Goal: Task Accomplishment & Management: Manage account settings

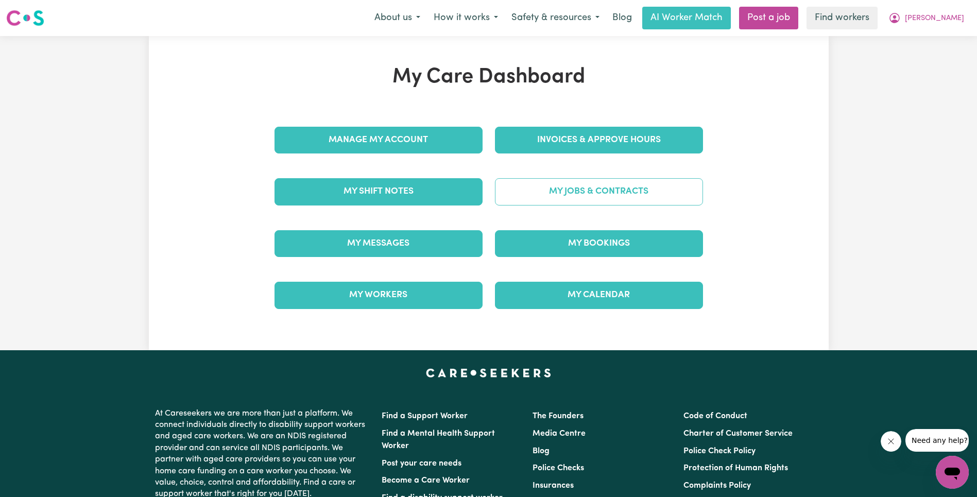
click at [576, 196] on link "My Jobs & Contracts" at bounding box center [599, 191] width 208 height 27
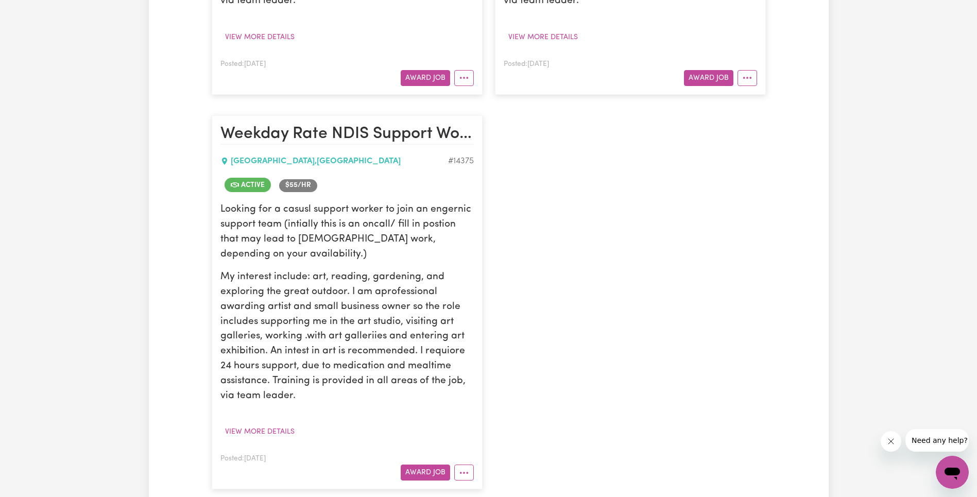
scroll to position [1068, 0]
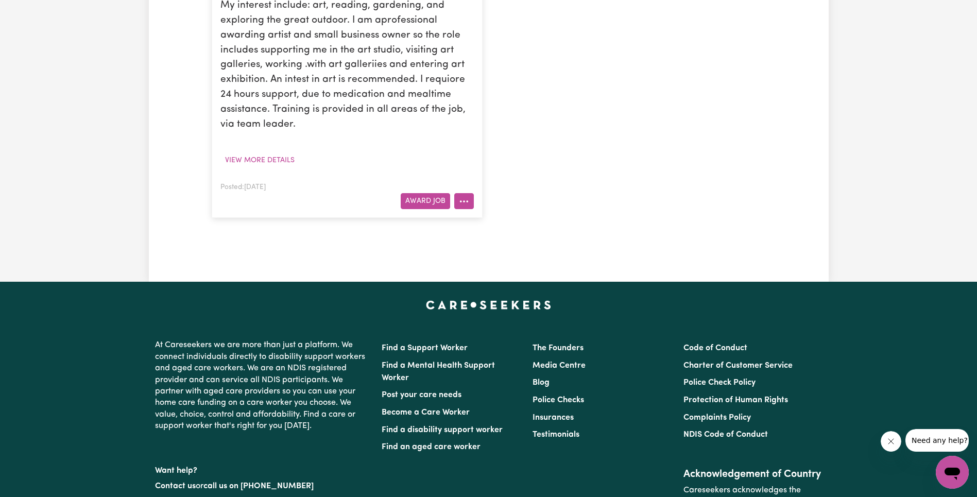
click at [464, 201] on circle "More options" at bounding box center [464, 201] width 2 height 2
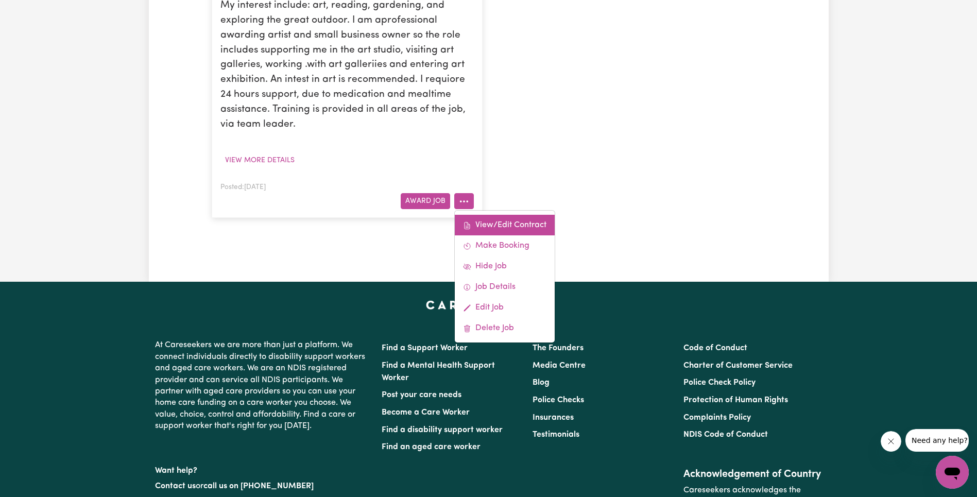
click at [501, 227] on link "View/Edit Contract" at bounding box center [505, 225] width 100 height 21
select select "WEEKDAY_DAYTIME"
select select "ASSISTANCE_SELF_CARE"
select select "ONE"
select select "[DATE]"
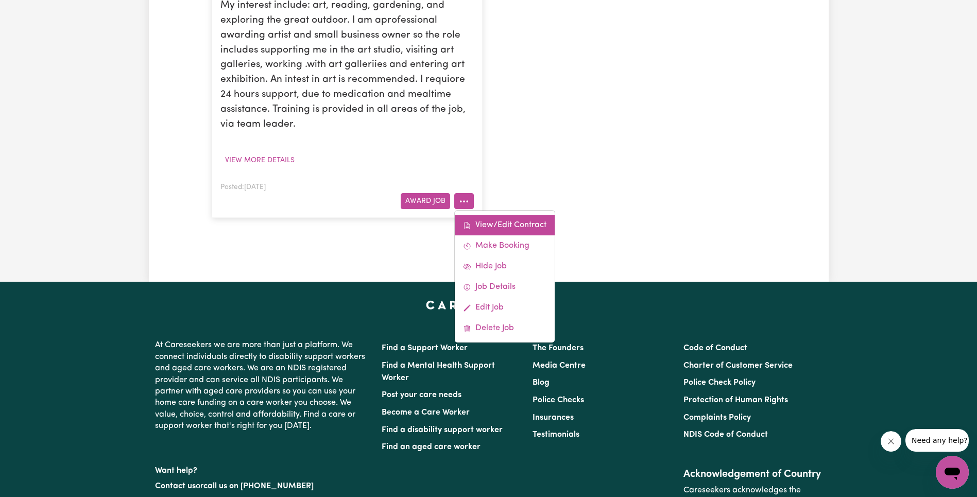
select select "ASSISTANCE_SELF_CARE"
select select "ONE"
select select "[DATE]"
select select "ASSISTANCE_SELF_CARE"
select select "ONE"
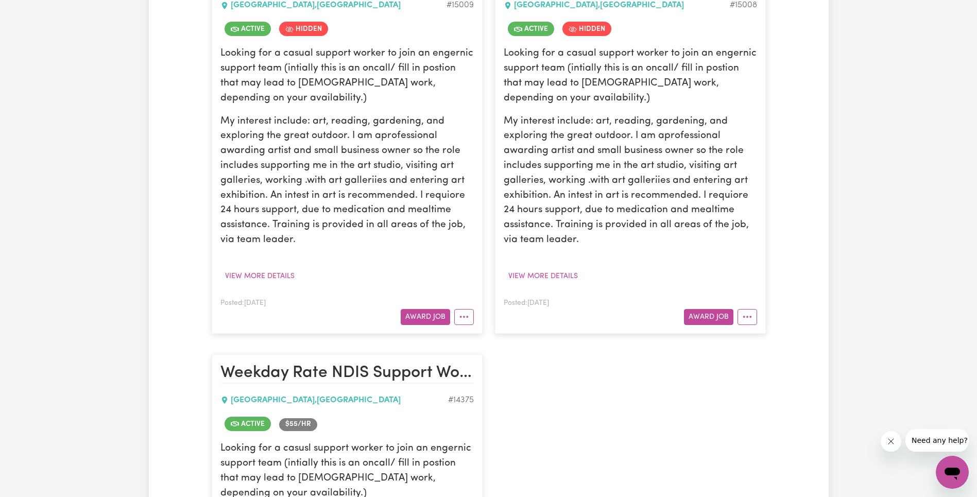
scroll to position [716, 0]
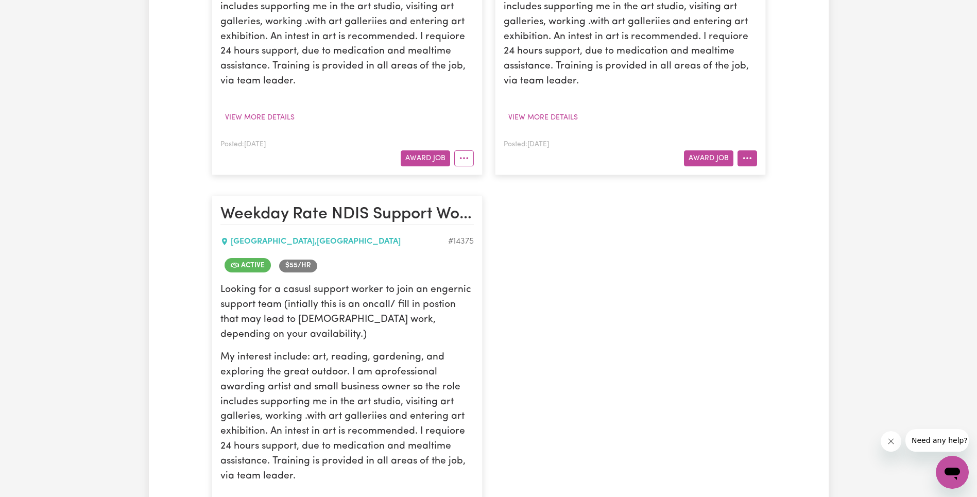
click at [748, 164] on button "More options" at bounding box center [747, 158] width 20 height 16
click at [758, 177] on link "View/Edit Contract" at bounding box center [788, 182] width 100 height 21
select select "WEEKDAY_EVENING"
select select "ASSISTANCE_SELF_CARE"
select select "ONE"
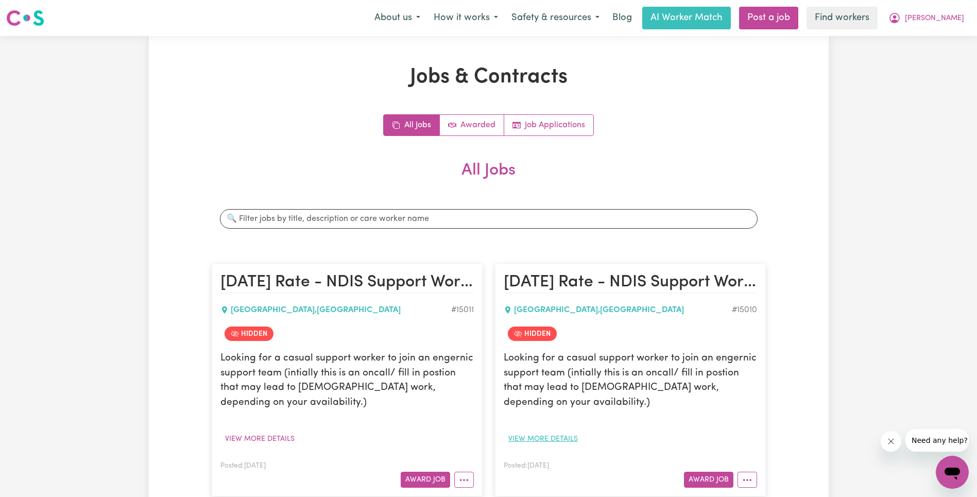
scroll to position [179, 0]
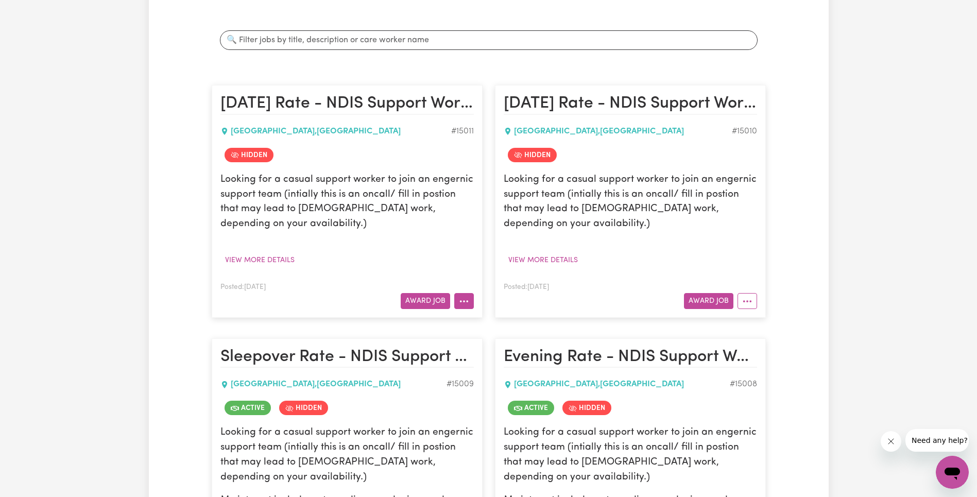
click at [468, 301] on button "More options" at bounding box center [464, 301] width 20 height 16
click at [755, 304] on button "More options" at bounding box center [747, 301] width 20 height 16
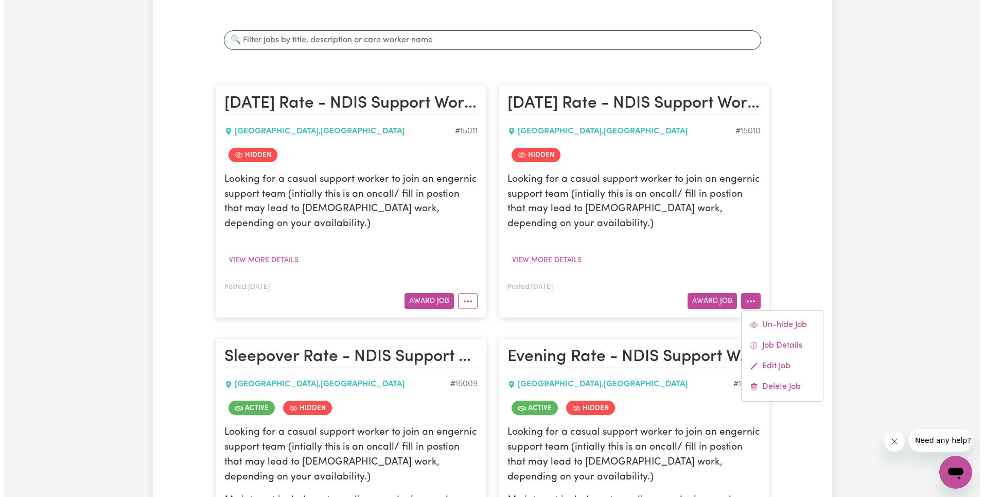
scroll to position [465, 0]
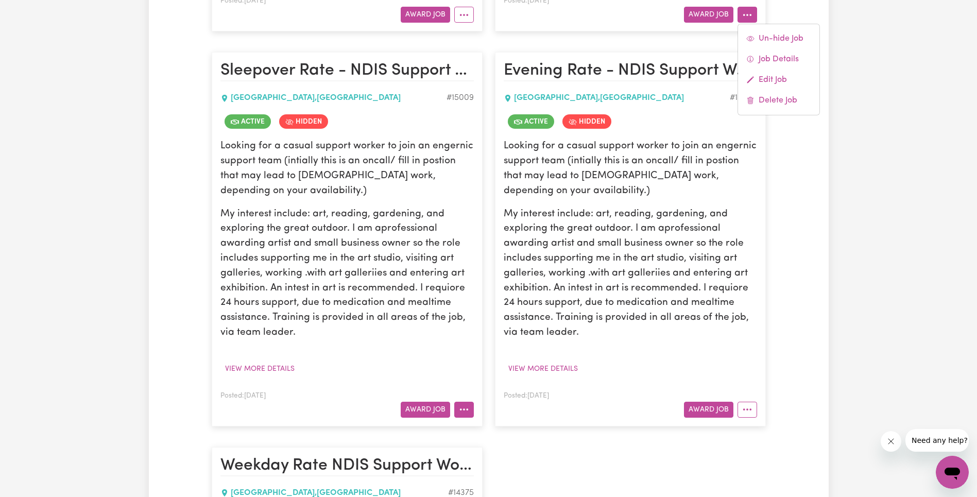
drag, startPoint x: 461, startPoint y: 409, endPoint x: 468, endPoint y: 404, distance: 8.6
click at [461, 409] on icon "More options" at bounding box center [464, 409] width 10 height 10
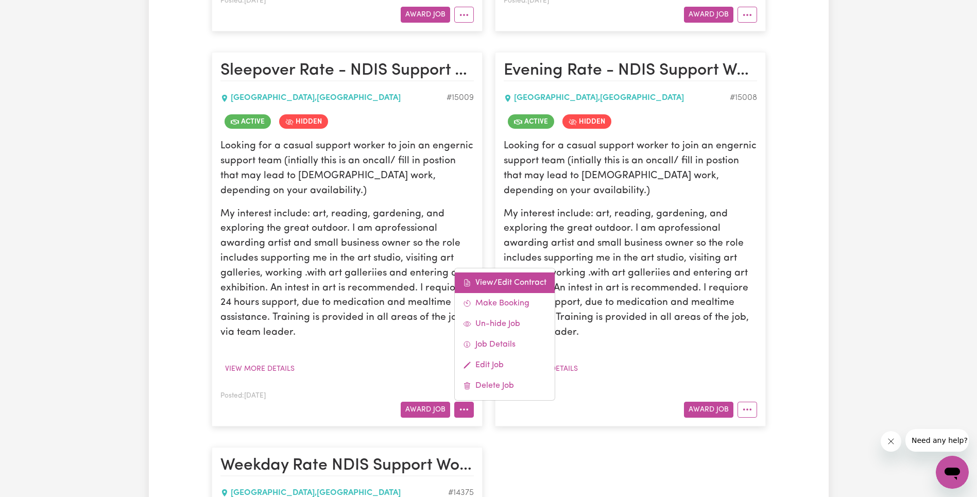
click at [514, 280] on link "View/Edit Contract" at bounding box center [505, 282] width 100 height 21
select select "OVERNIGHT_ACTIVE"
select select "OVERNIGHT_ACTIVE_STANDARD"
select select "ONE"
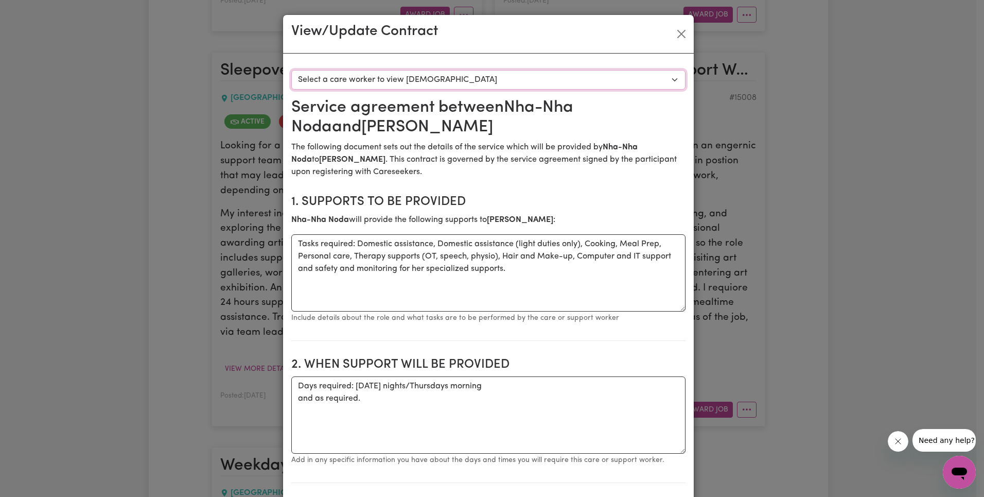
click at [472, 81] on select "Select a care worker to view [DEMOGRAPHIC_DATA] #10565 - Nha-[PERSON_NAME] (con…" at bounding box center [488, 80] width 394 height 20
select select "10177"
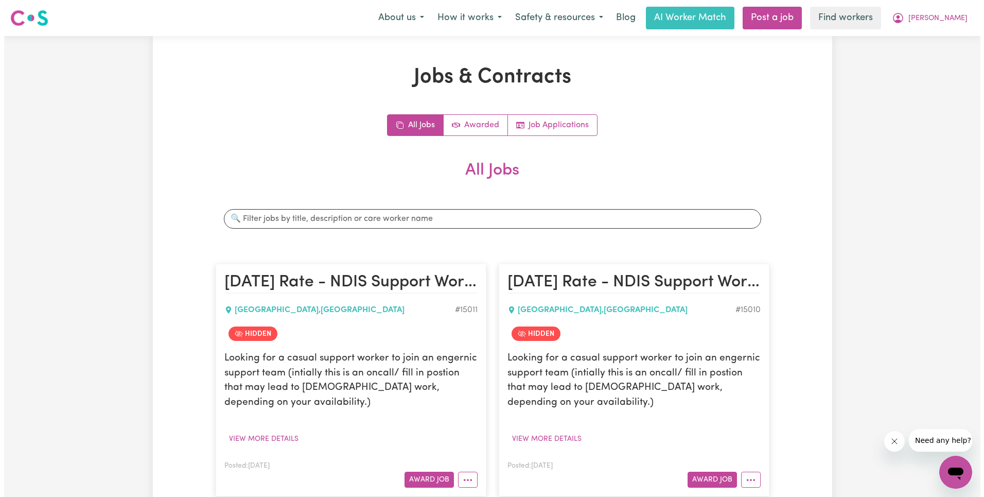
scroll to position [278, 0]
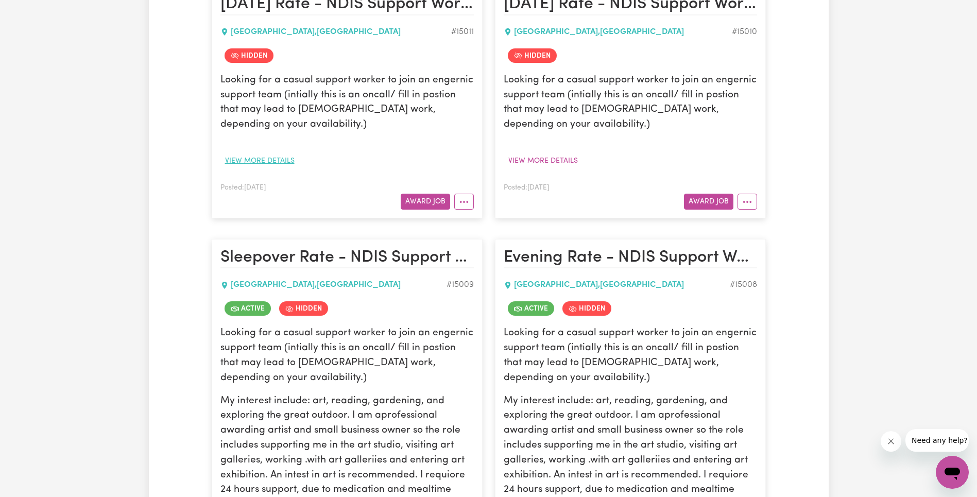
click at [254, 159] on button "View more details" at bounding box center [259, 161] width 79 height 16
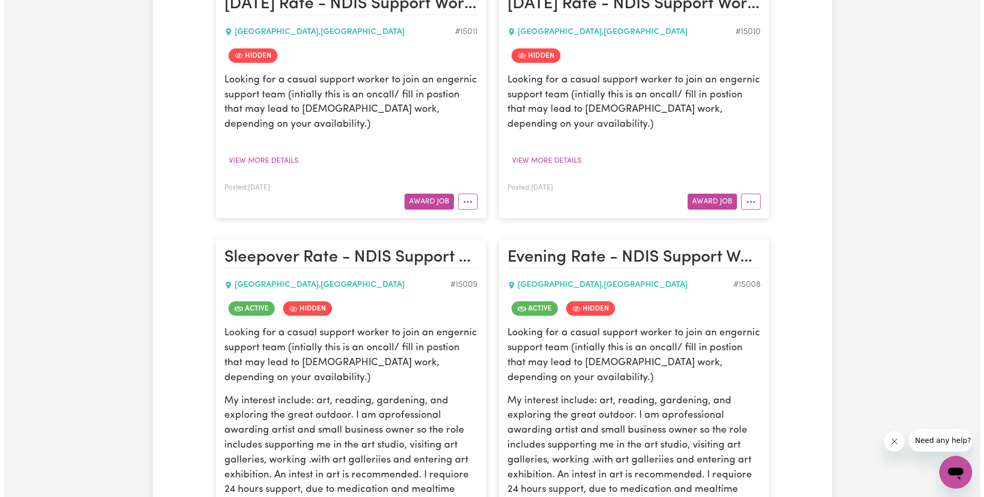
scroll to position [655, 0]
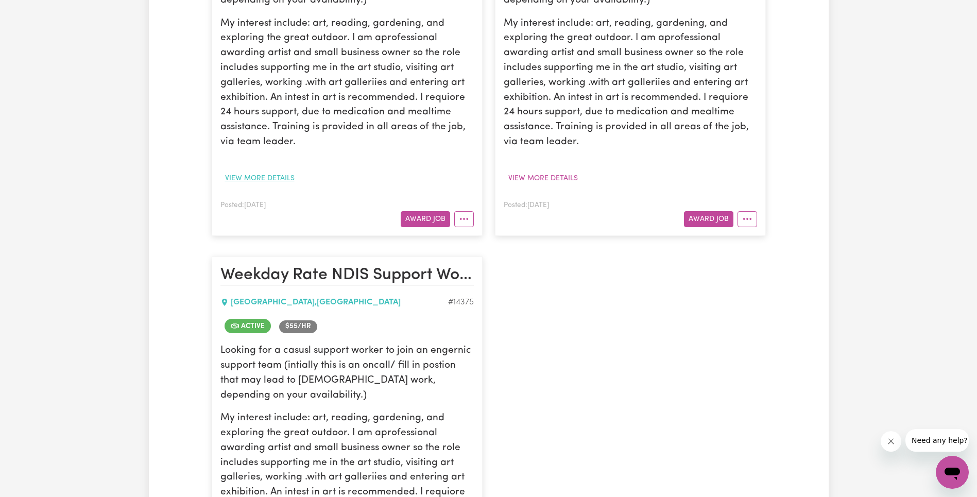
click at [245, 176] on button "View more details" at bounding box center [259, 178] width 79 height 16
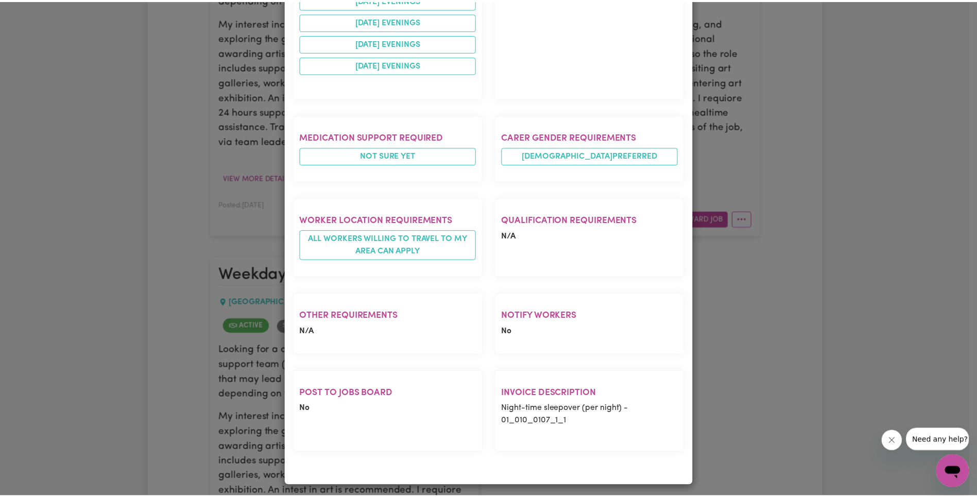
scroll to position [685, 0]
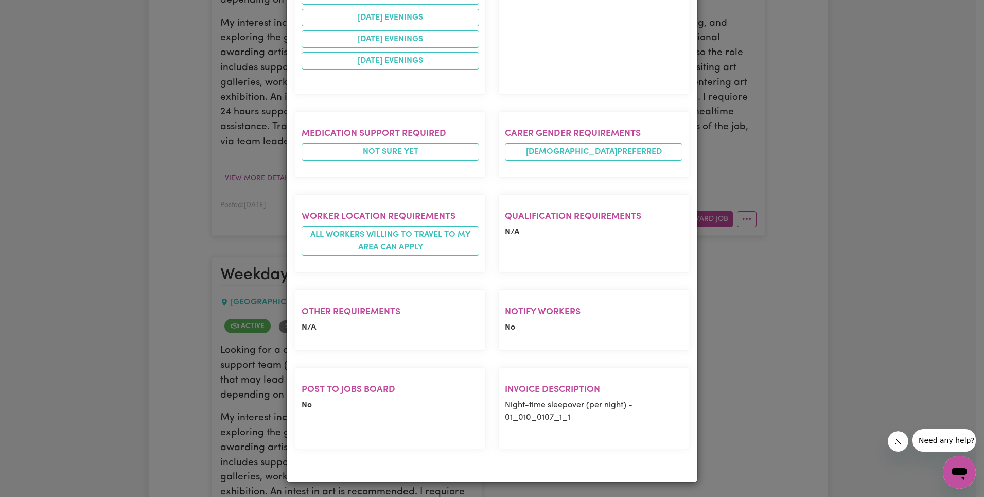
click at [543, 414] on p "Night-time sleepover (per night) - 01_010_0107_1_1" at bounding box center [594, 411] width 178 height 25
copy p "01_010_0107_1_1"
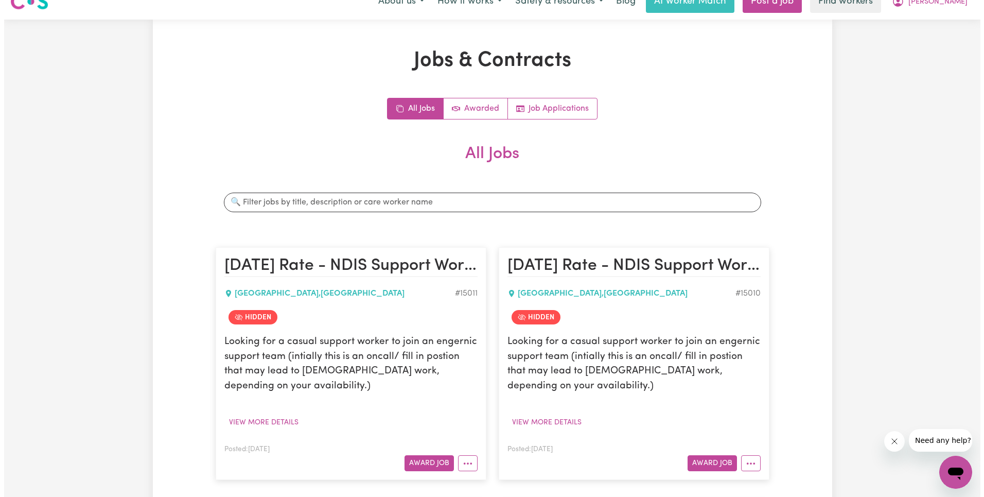
scroll to position [218, 0]
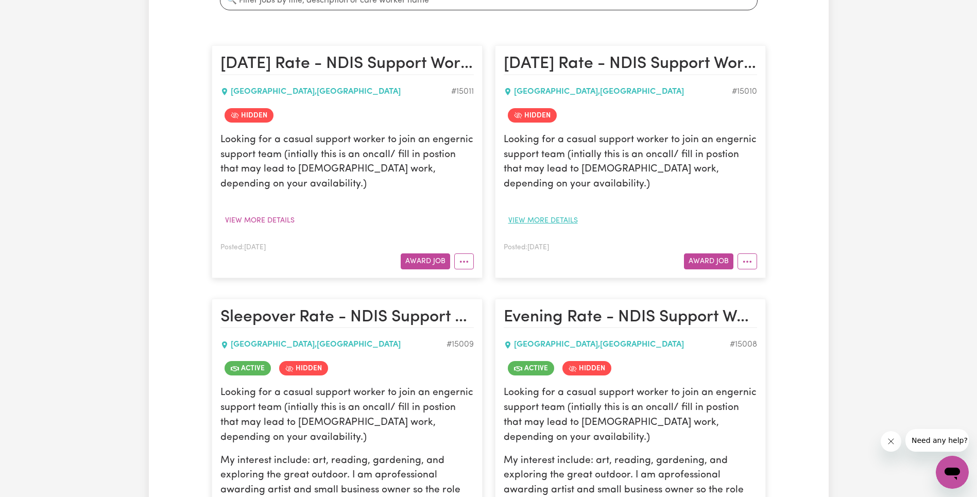
click at [550, 218] on button "View more details" at bounding box center [543, 221] width 79 height 16
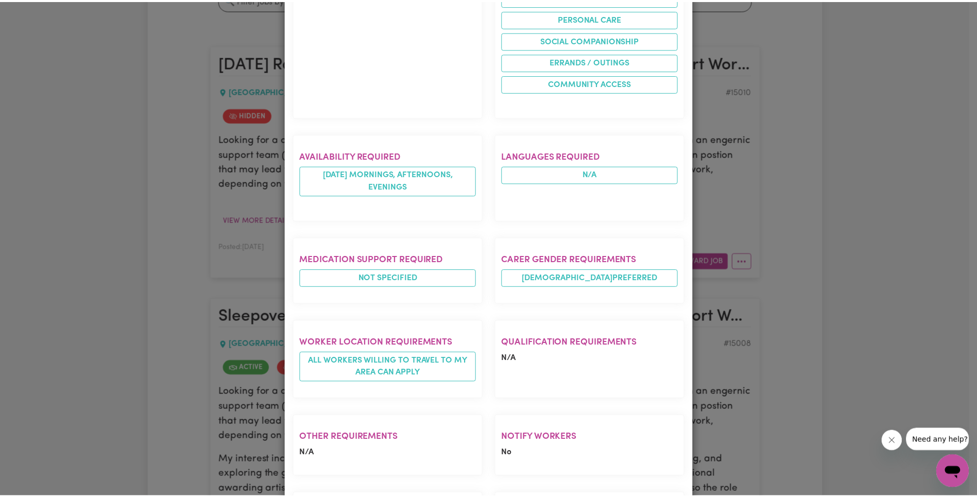
scroll to position [497, 0]
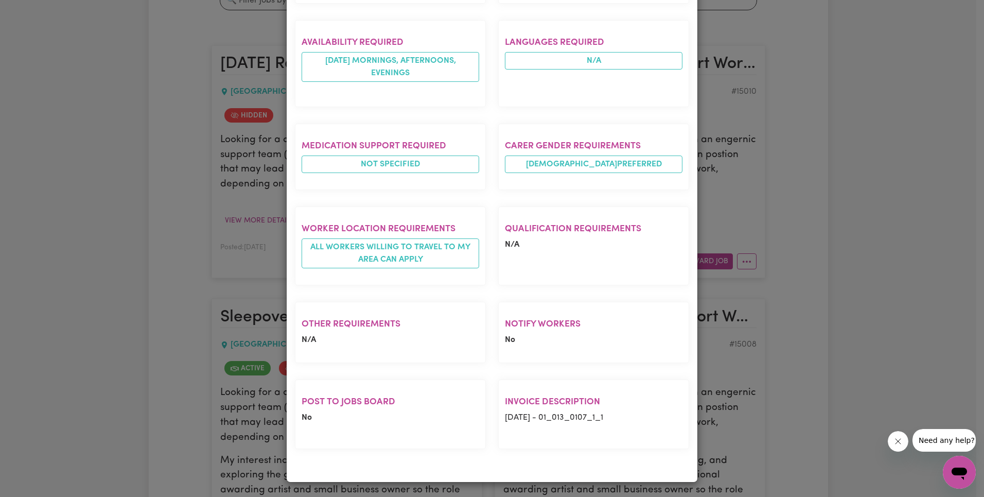
click at [577, 416] on p "[DATE] - 01_013_0107_1_1" at bounding box center [594, 417] width 178 height 12
copy p "01_013_0107_1_1"
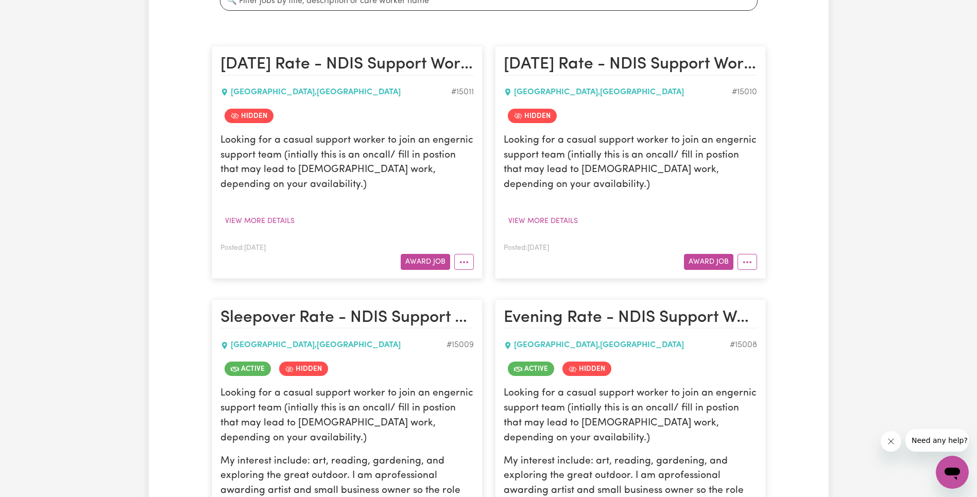
scroll to position [271, 0]
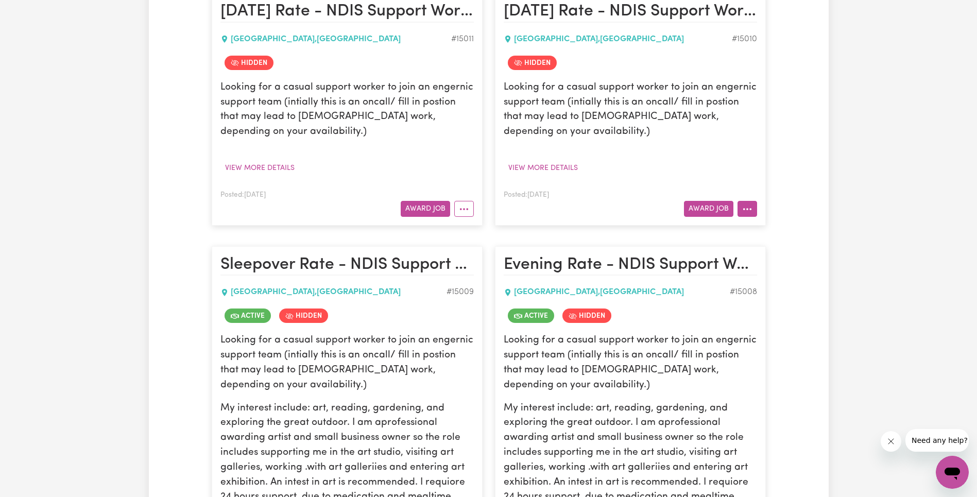
click at [751, 205] on button "More options" at bounding box center [747, 209] width 20 height 16
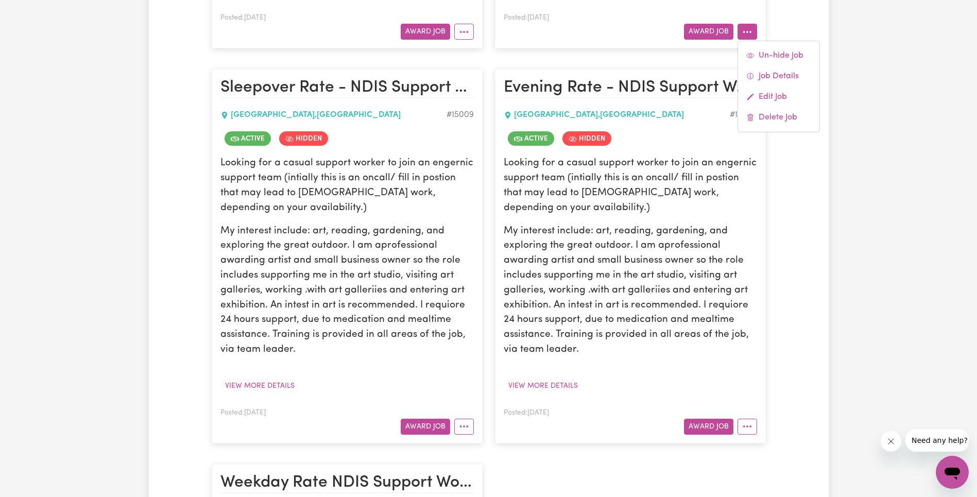
scroll to position [575, 0]
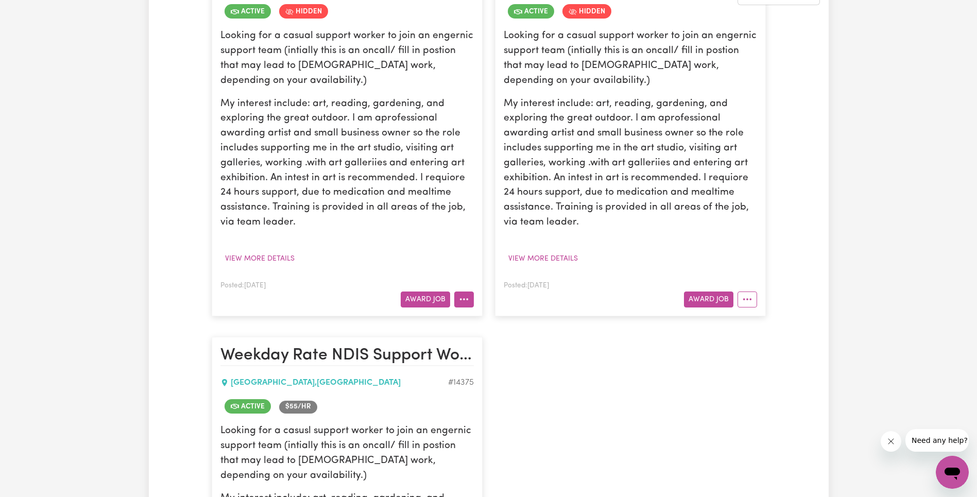
click at [469, 304] on button "More options" at bounding box center [464, 299] width 20 height 16
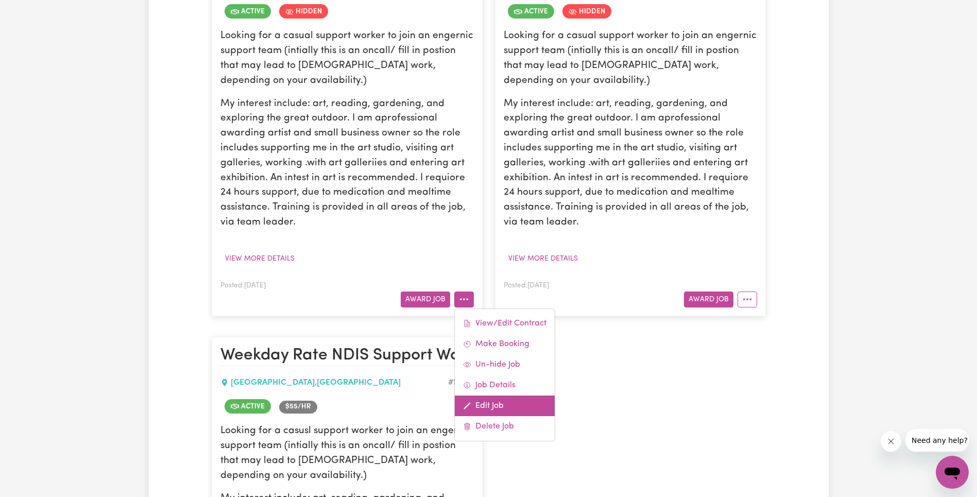
click at [499, 408] on link "Edit Job" at bounding box center [505, 405] width 100 height 21
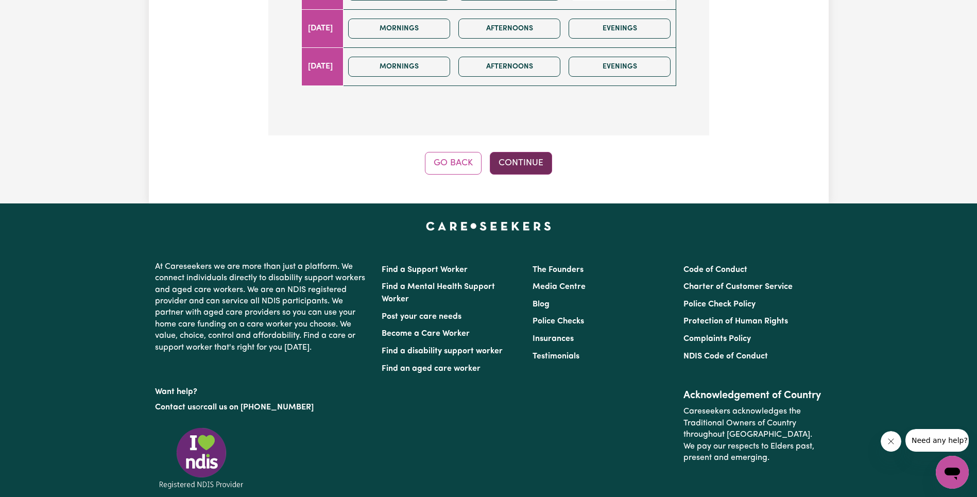
click at [533, 159] on button "Continue" at bounding box center [521, 163] width 62 height 23
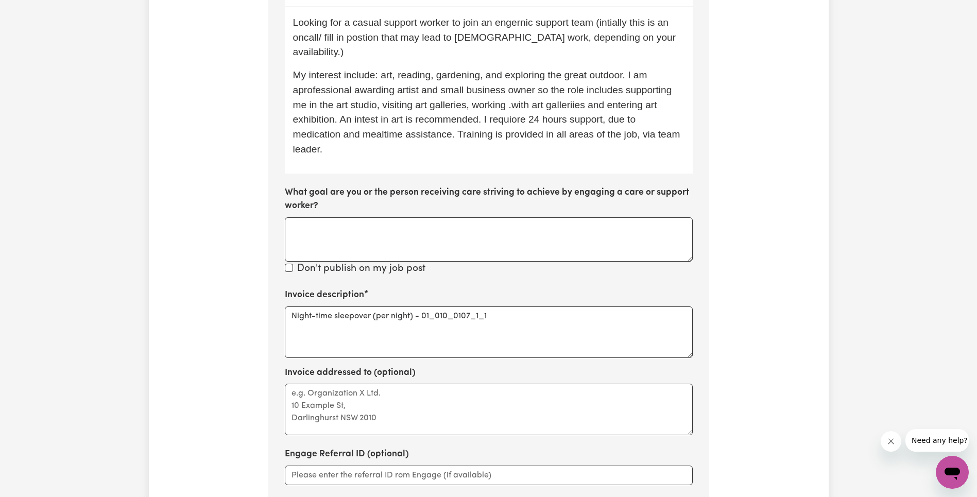
scroll to position [402, 0]
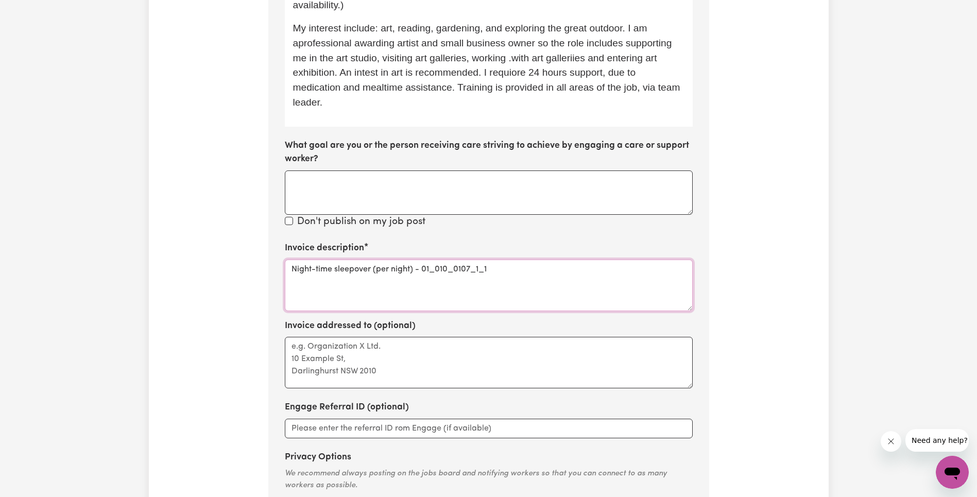
drag, startPoint x: 413, startPoint y: 255, endPoint x: 553, endPoint y: 258, distance: 140.1
click at [552, 259] on textarea "Night-time sleepover (per night) - 01_010_0107_1_1" at bounding box center [489, 284] width 408 height 51
type textarea "Night-time sleepover (per night)"
click at [789, 239] on div "Update Job Post Sleepover Rate - NDIS Support Worker Step 10 of 11 Please perso…" at bounding box center [489, 127] width 680 height 928
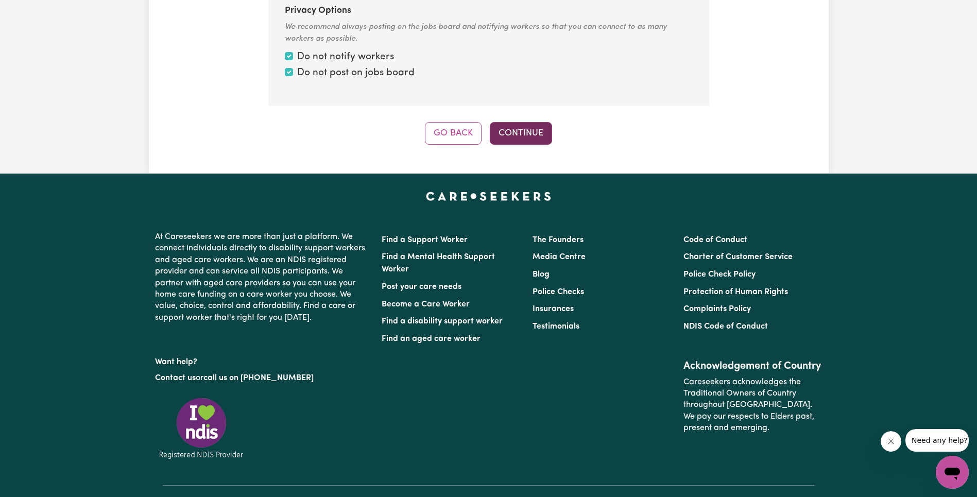
click at [529, 122] on button "Continue" at bounding box center [521, 133] width 62 height 23
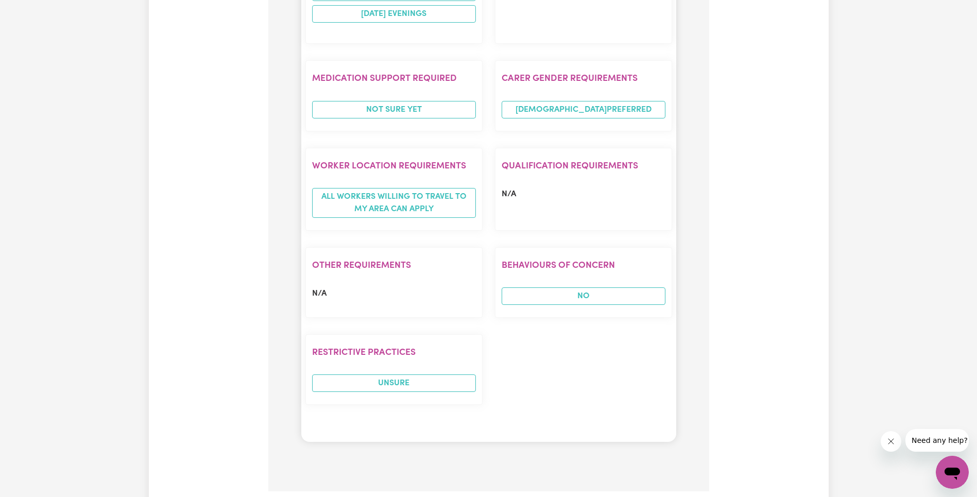
scroll to position [1390, 0]
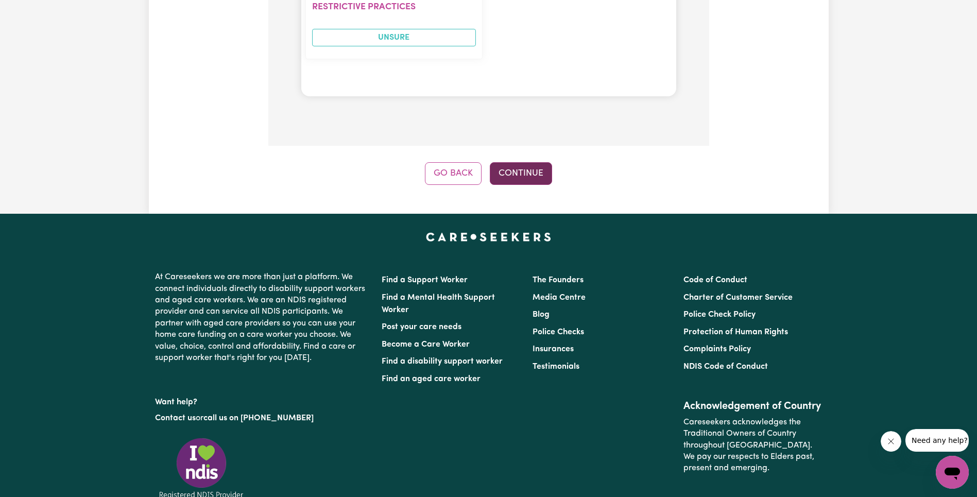
click at [526, 177] on button "Continue" at bounding box center [521, 173] width 62 height 23
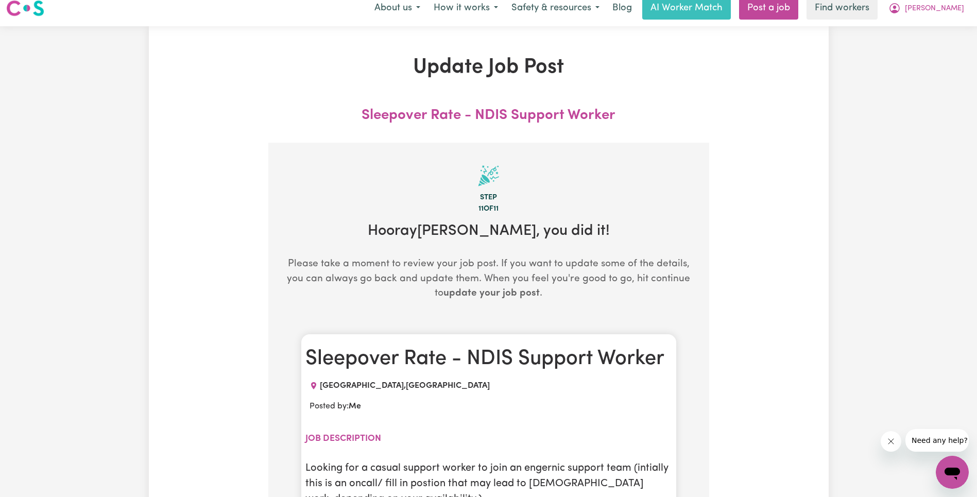
scroll to position [0, 0]
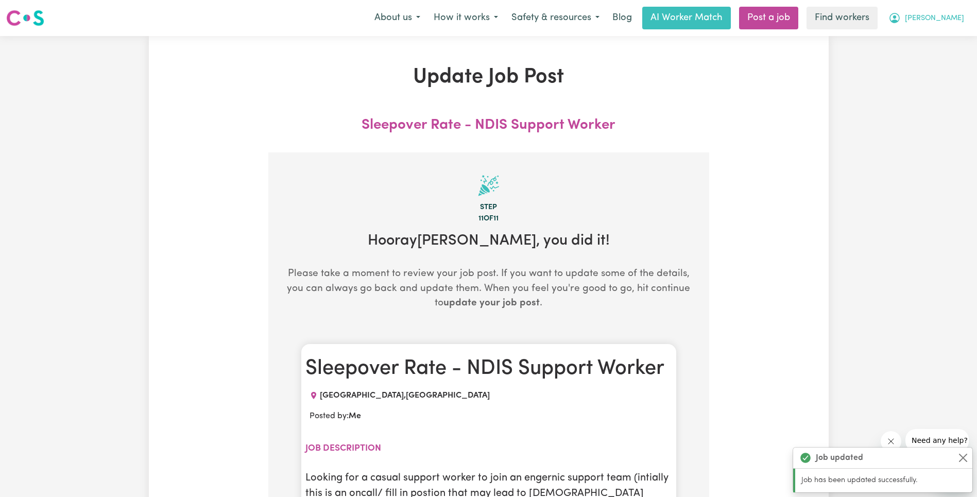
click at [956, 19] on span "[PERSON_NAME]" at bounding box center [934, 18] width 59 height 11
click at [931, 37] on link "My Dashboard" at bounding box center [929, 40] width 81 height 20
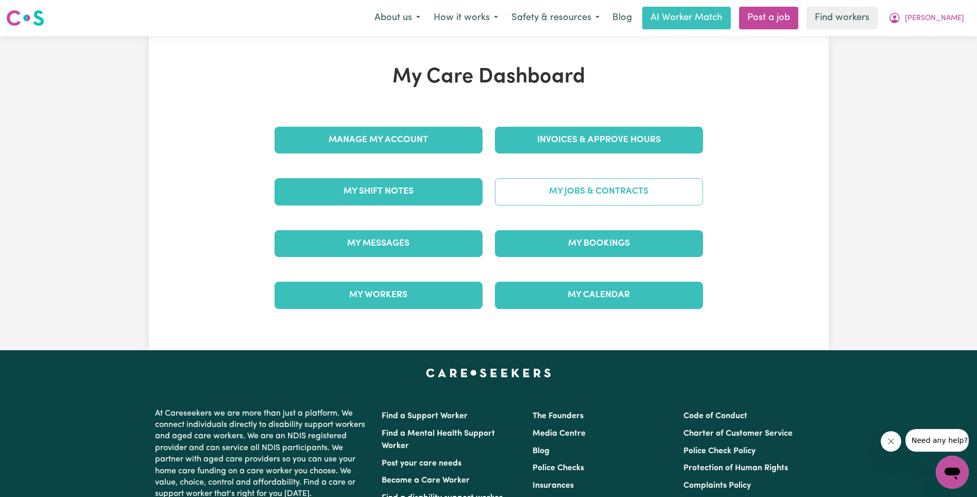
click at [585, 196] on link "My Jobs & Contracts" at bounding box center [599, 191] width 208 height 27
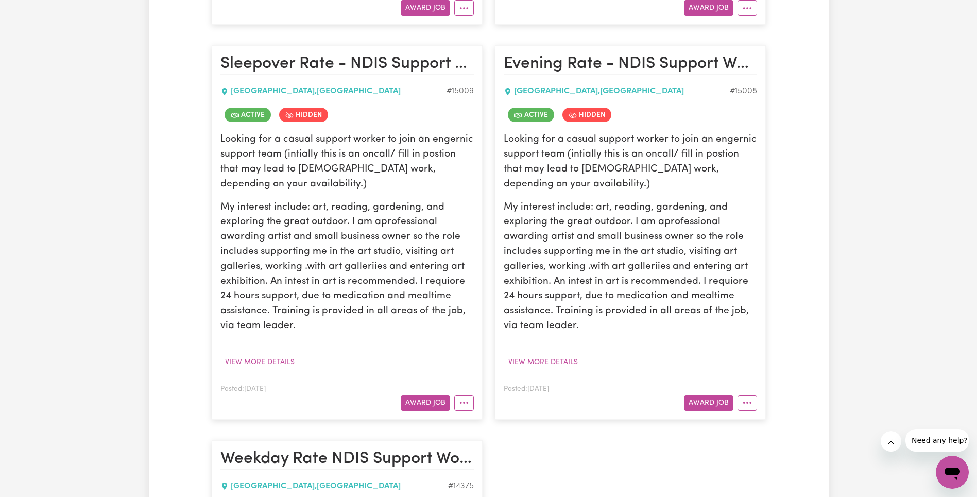
scroll to position [523, 0]
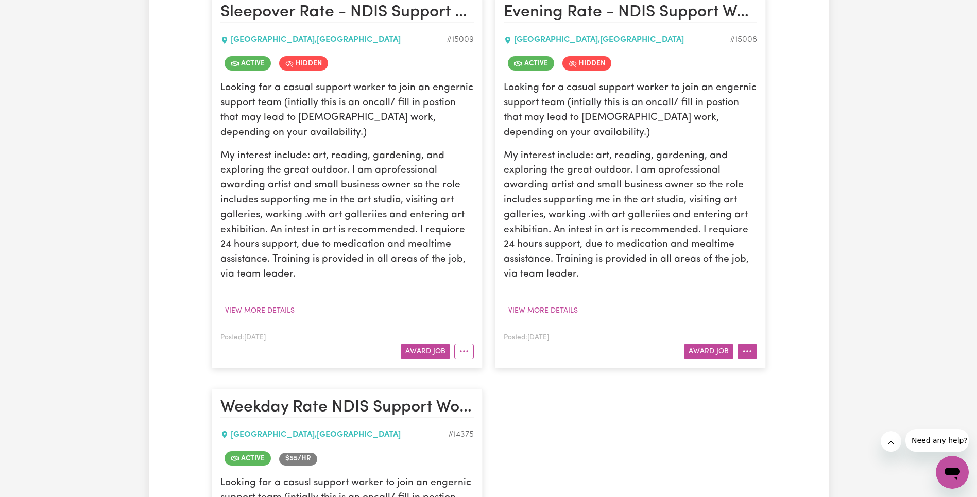
click at [752, 359] on button "More options" at bounding box center [747, 351] width 20 height 16
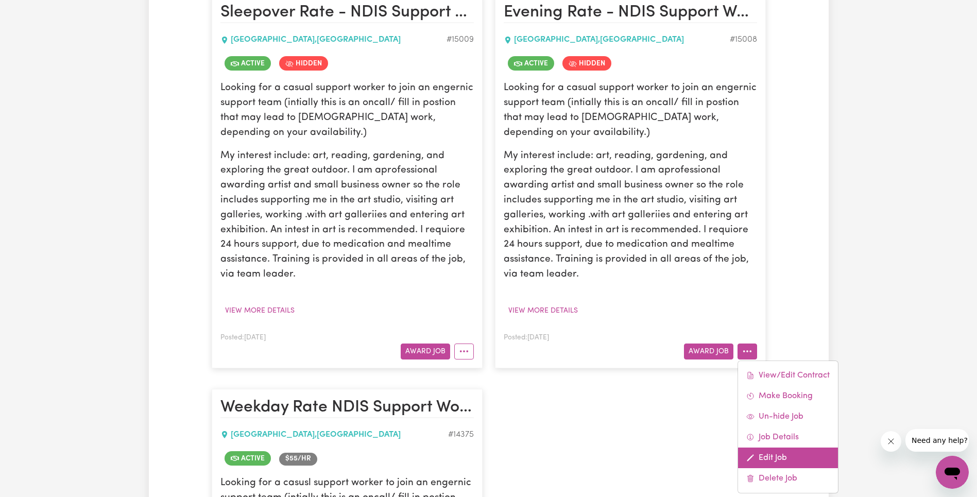
click at [777, 458] on link "Edit Job" at bounding box center [788, 457] width 100 height 21
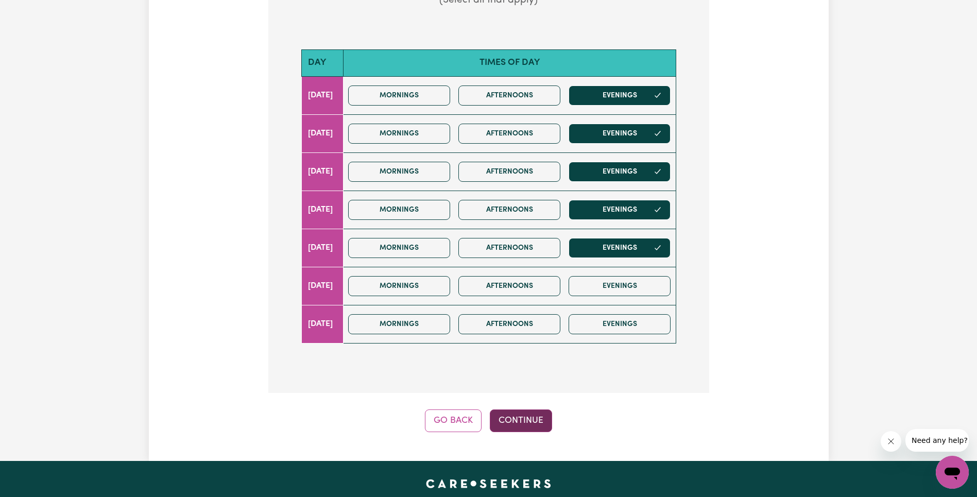
click at [520, 417] on button "Continue" at bounding box center [521, 420] width 62 height 23
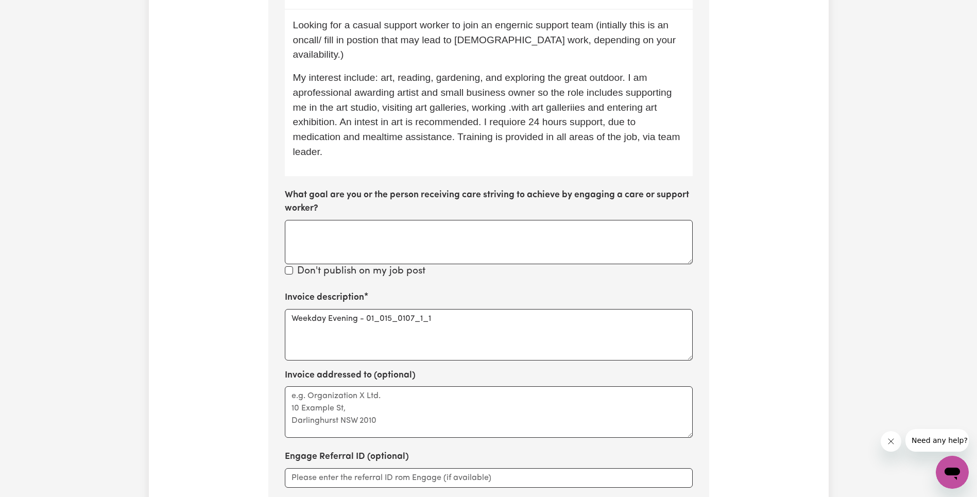
scroll to position [405, 0]
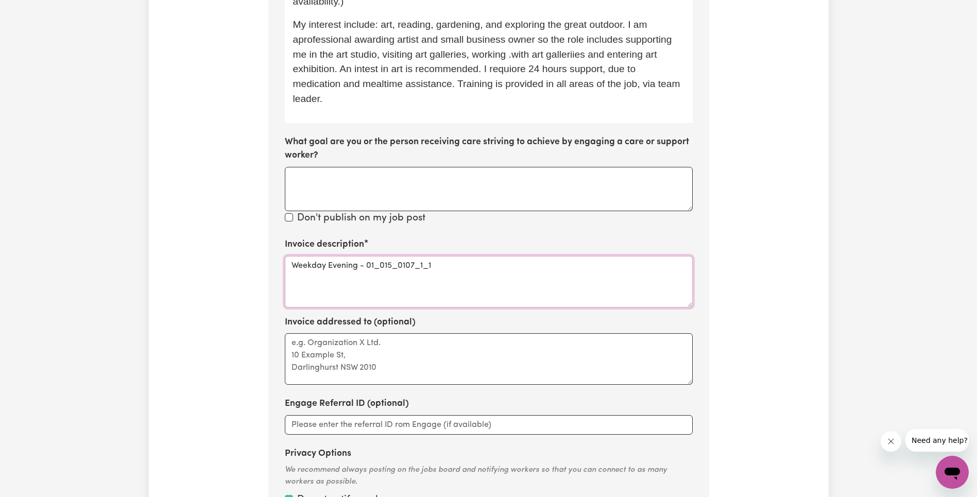
drag, startPoint x: 357, startPoint y: 251, endPoint x: 534, endPoint y: 251, distance: 176.6
click at [515, 256] on textarea "Weekday Evening - 01_015_0107_1_1" at bounding box center [489, 281] width 408 height 51
type textarea "Weekday Evening"
click at [854, 217] on div "Update Job Post Evening Rate - NDIS Support Worker Step 10 of 11 Please persona…" at bounding box center [488, 123] width 977 height 985
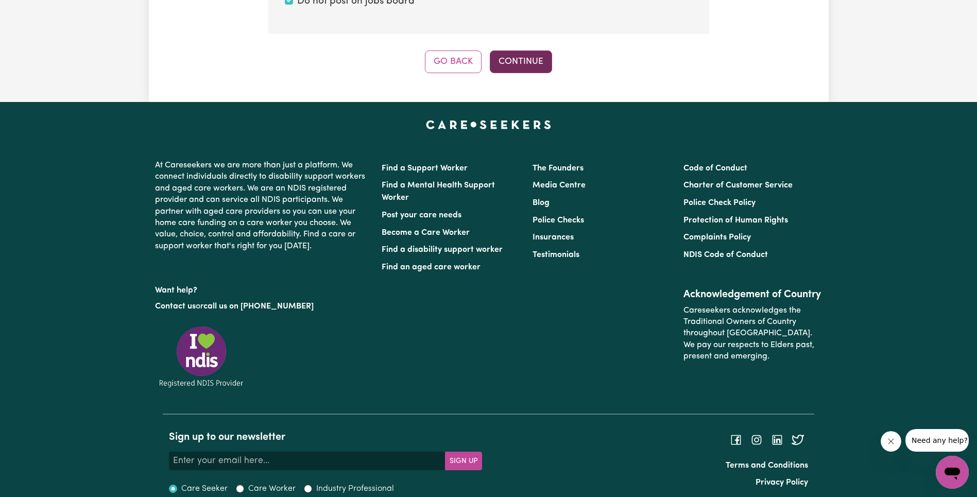
click at [518, 50] on button "Continue" at bounding box center [521, 61] width 62 height 23
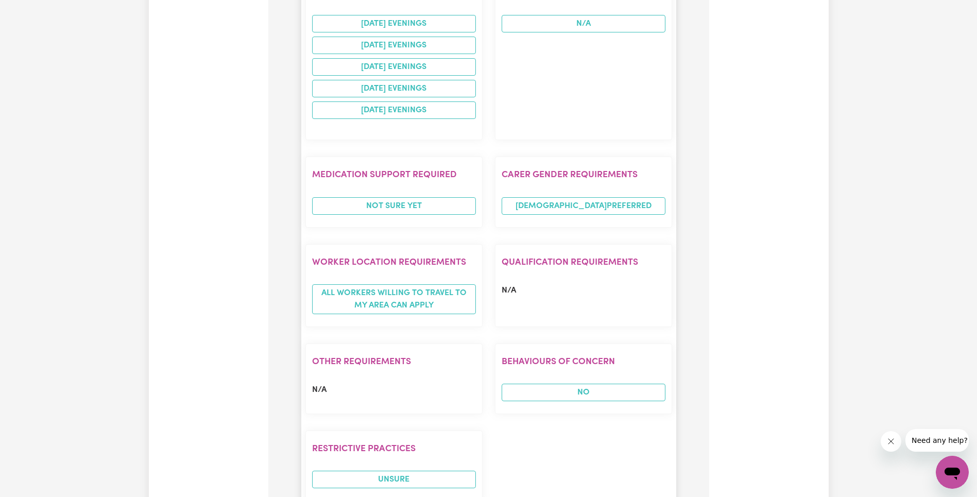
scroll to position [1292, 0]
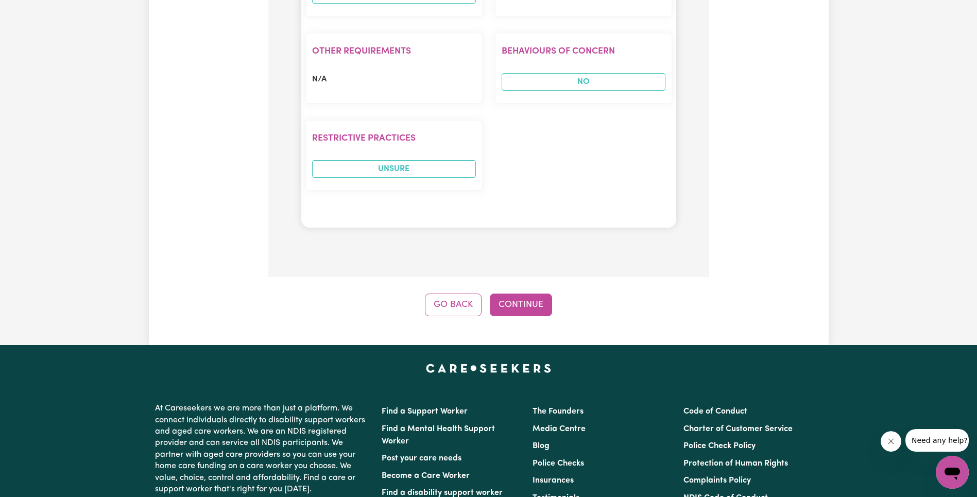
click at [507, 295] on button "Continue" at bounding box center [521, 304] width 62 height 23
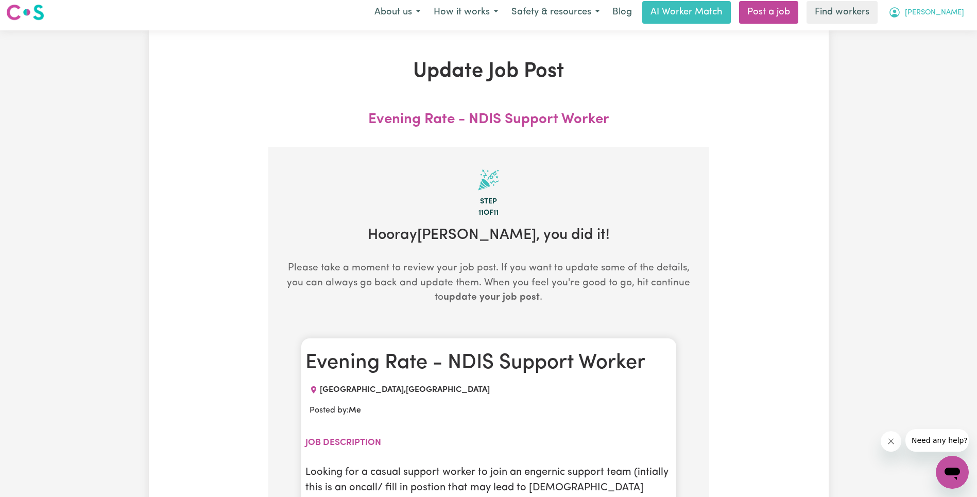
scroll to position [0, 0]
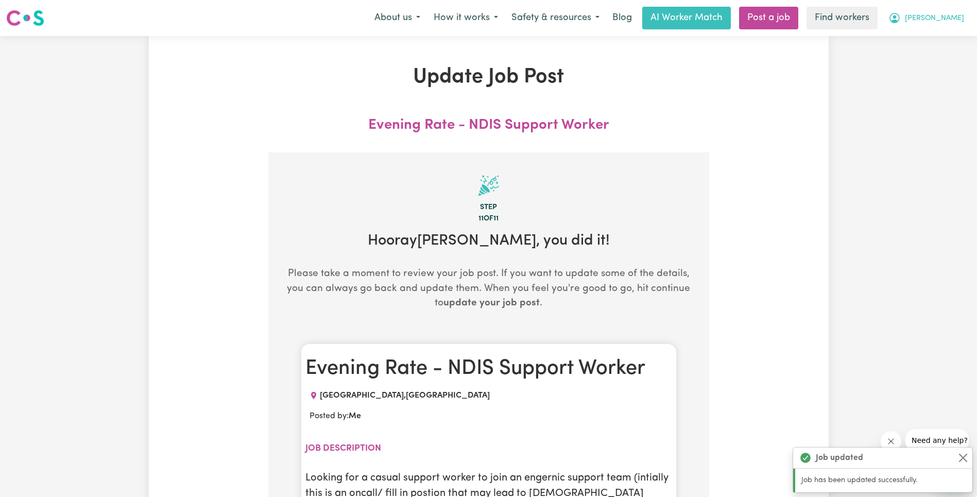
click at [961, 20] on span "[PERSON_NAME]" at bounding box center [934, 18] width 59 height 11
click at [949, 36] on link "My Dashboard" at bounding box center [929, 40] width 81 height 20
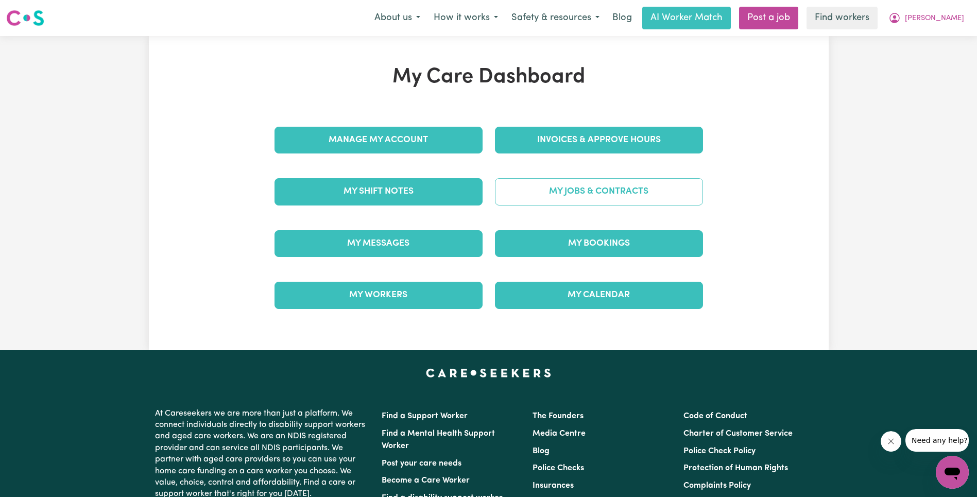
click at [592, 201] on link "My Jobs & Contracts" at bounding box center [599, 191] width 208 height 27
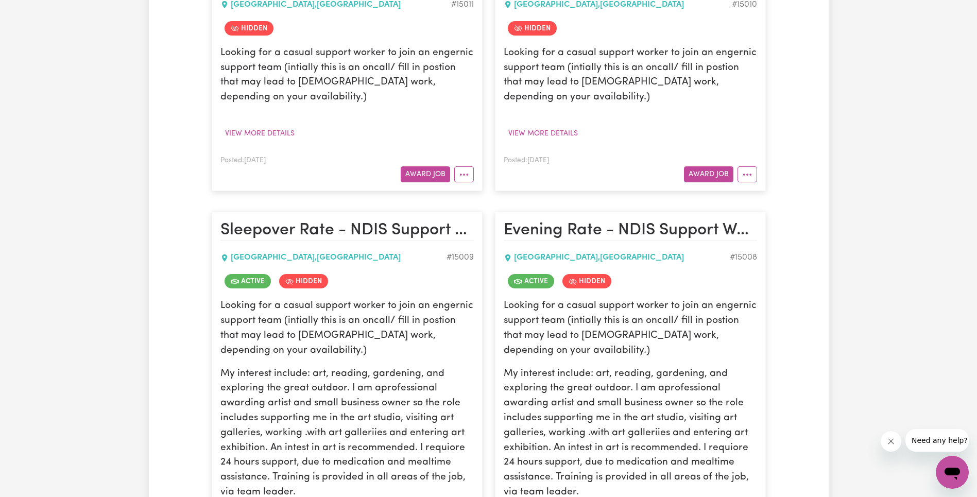
scroll to position [795, 0]
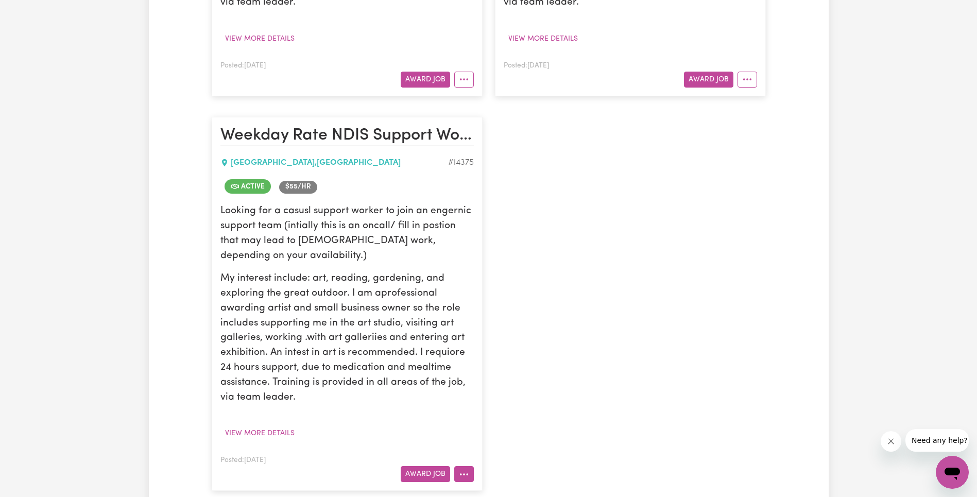
click at [469, 472] on icon "More options" at bounding box center [464, 474] width 10 height 10
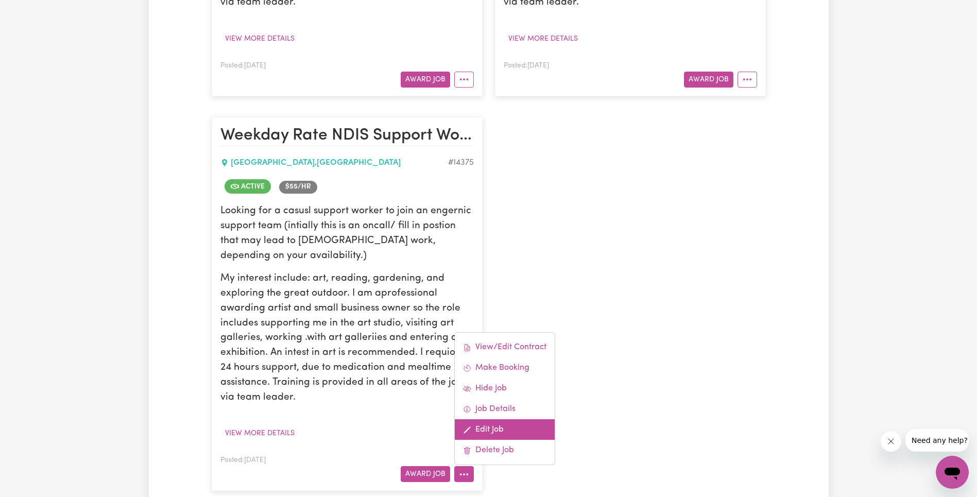
click at [498, 427] on link "Edit Job" at bounding box center [505, 429] width 100 height 21
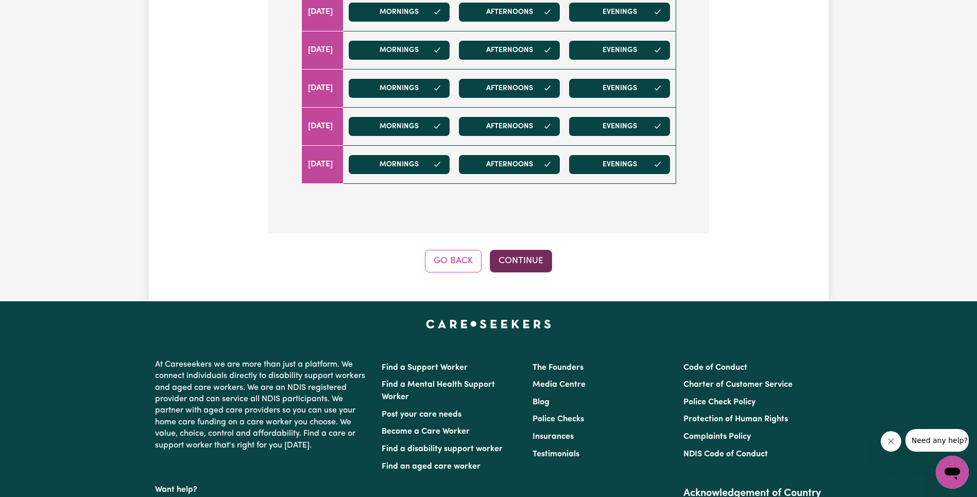
click at [530, 262] on button "Continue" at bounding box center [521, 261] width 62 height 23
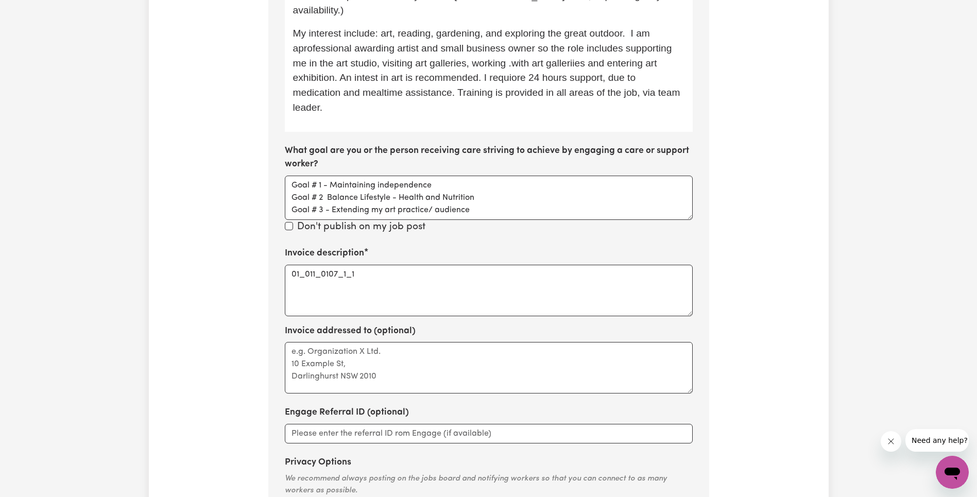
scroll to position [403, 0]
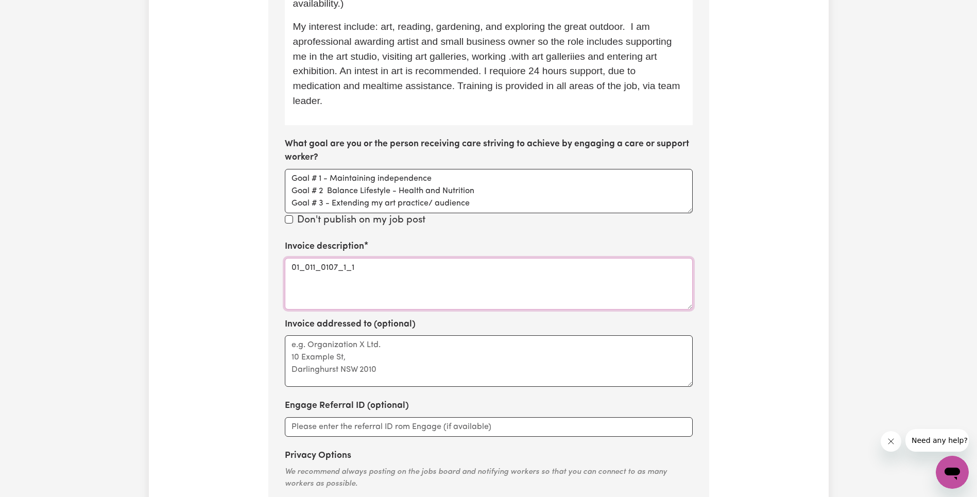
click at [394, 258] on textarea "01_011_0107_1_1" at bounding box center [489, 283] width 408 height 51
click at [387, 261] on textarea "01_011_0107_1_1" at bounding box center [489, 283] width 408 height 51
paste textarea "Assist Personal Activities"
type textarea "Assist Personal Activities"
click at [699, 219] on section "Step 10 of 11 Please personalise your care and support request with a title and…" at bounding box center [488, 149] width 441 height 801
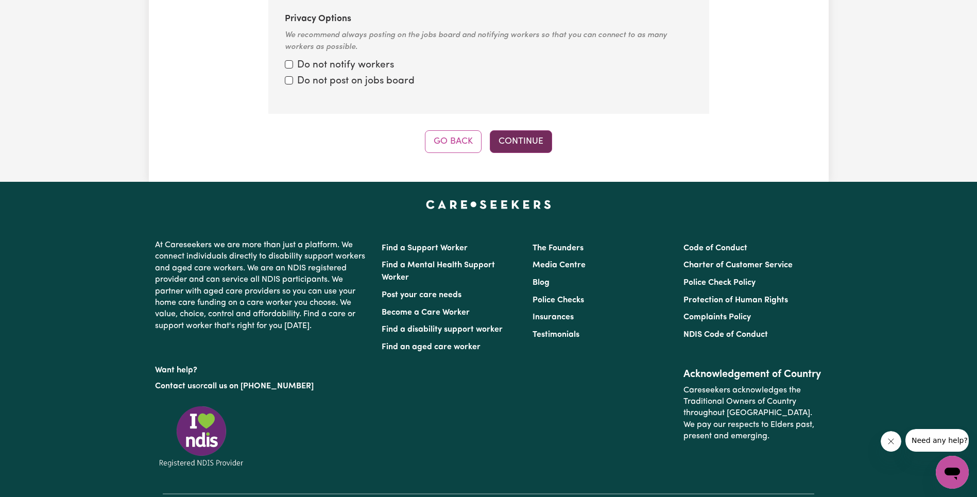
click at [523, 130] on button "Continue" at bounding box center [521, 141] width 62 height 23
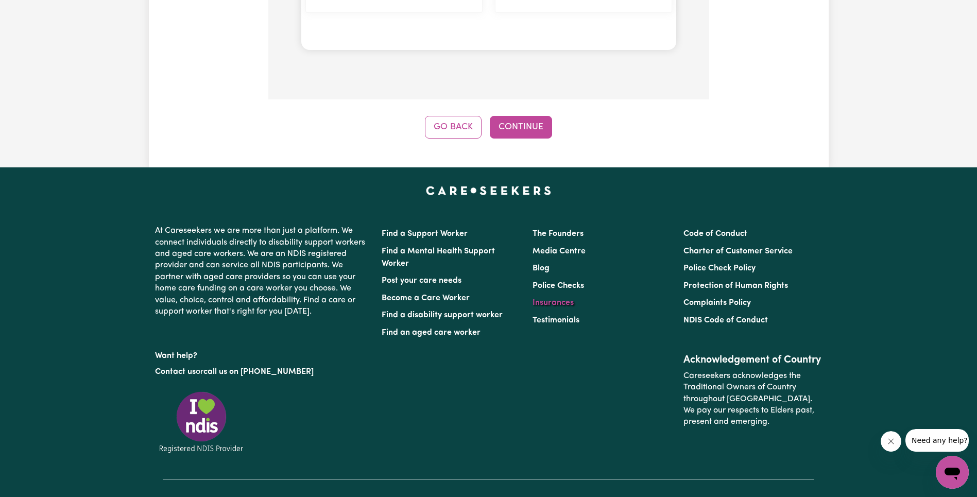
scroll to position [1709, 0]
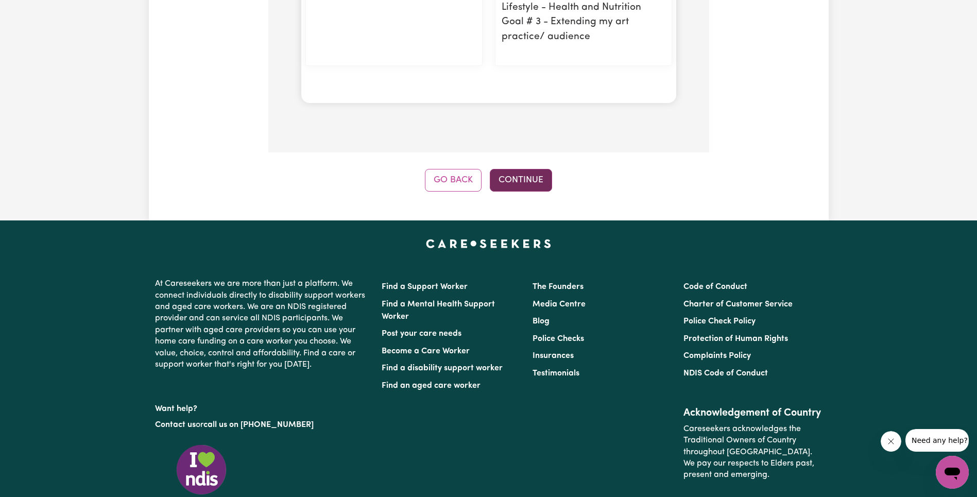
click at [528, 181] on button "Continue" at bounding box center [521, 180] width 62 height 23
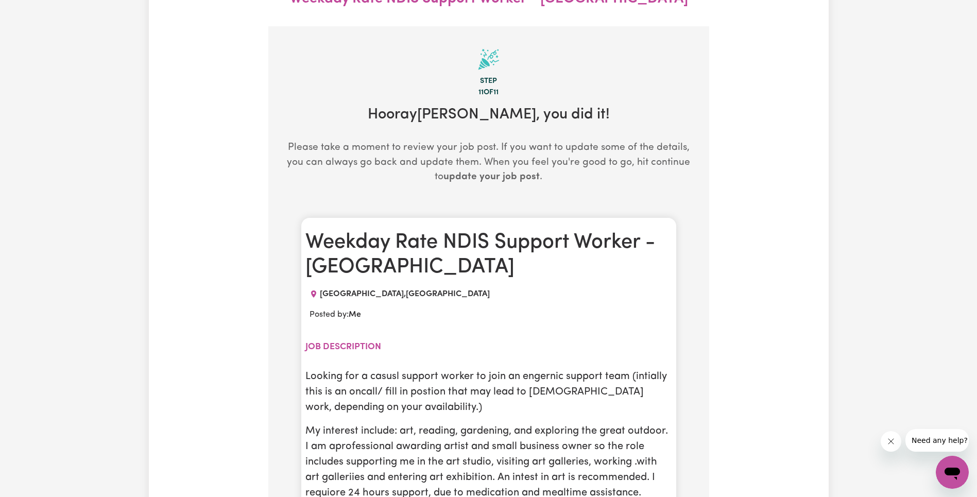
scroll to position [0, 0]
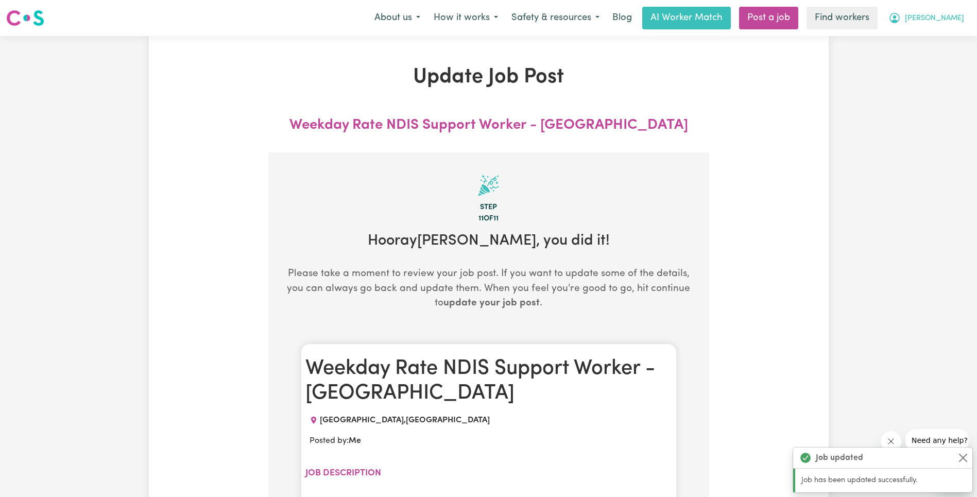
click at [901, 18] on icon "My Account" at bounding box center [894, 18] width 12 height 12
click at [928, 45] on link "My Dashboard" at bounding box center [929, 40] width 81 height 20
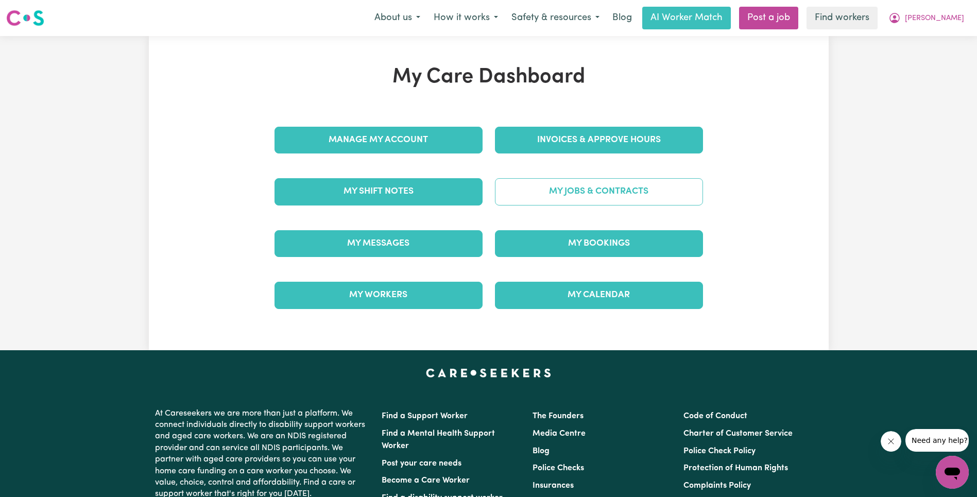
click at [612, 192] on link "My Jobs & Contracts" at bounding box center [599, 191] width 208 height 27
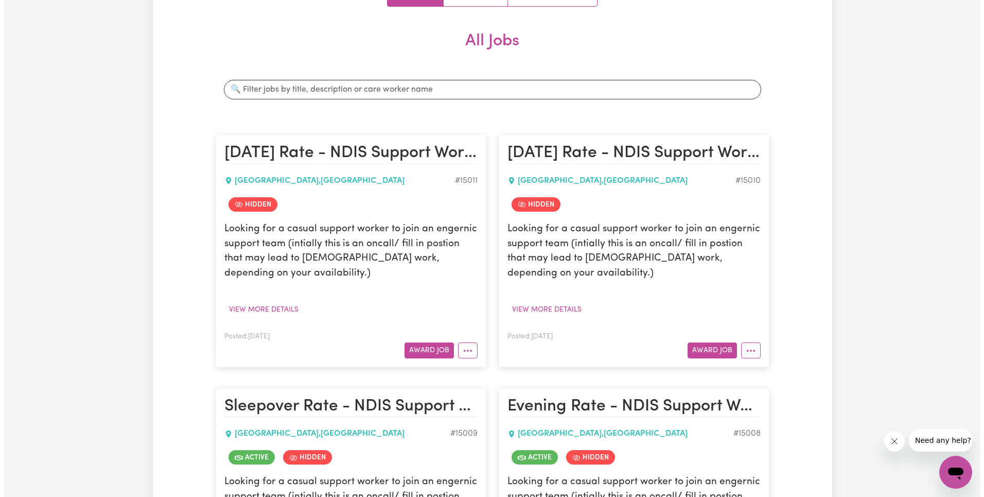
scroll to position [565, 0]
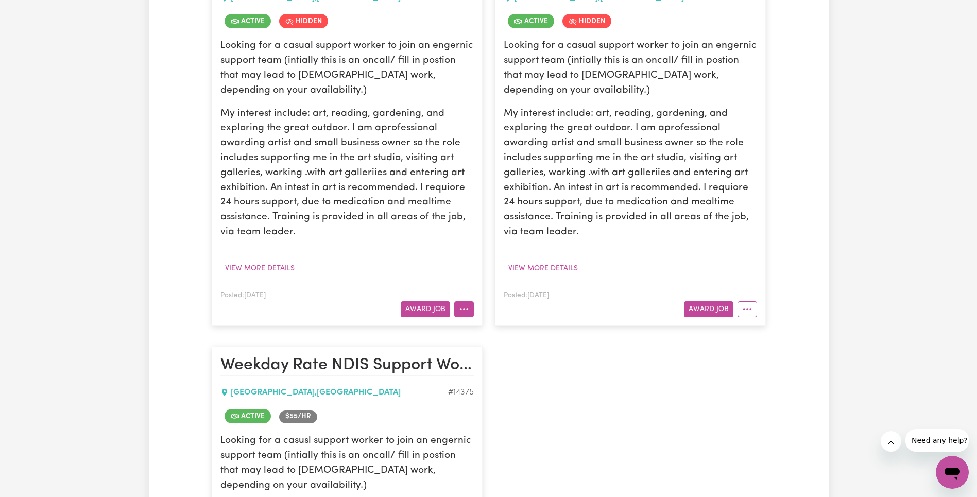
click at [460, 312] on icon "More options" at bounding box center [464, 309] width 10 height 10
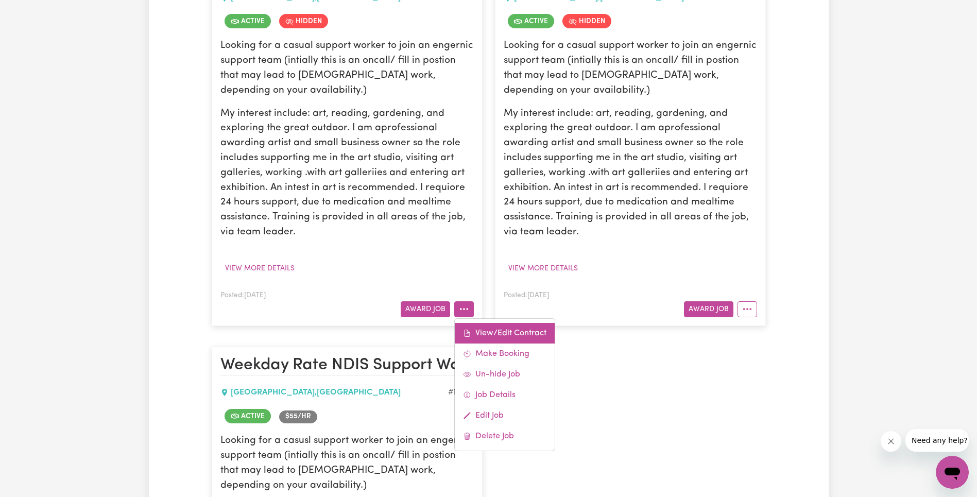
click at [490, 326] on link "View/Edit Contract" at bounding box center [505, 333] width 100 height 21
select select "OVERNIGHT_ACTIVE"
select select "OVERNIGHT_ACTIVE_STANDARD"
select select "ONE"
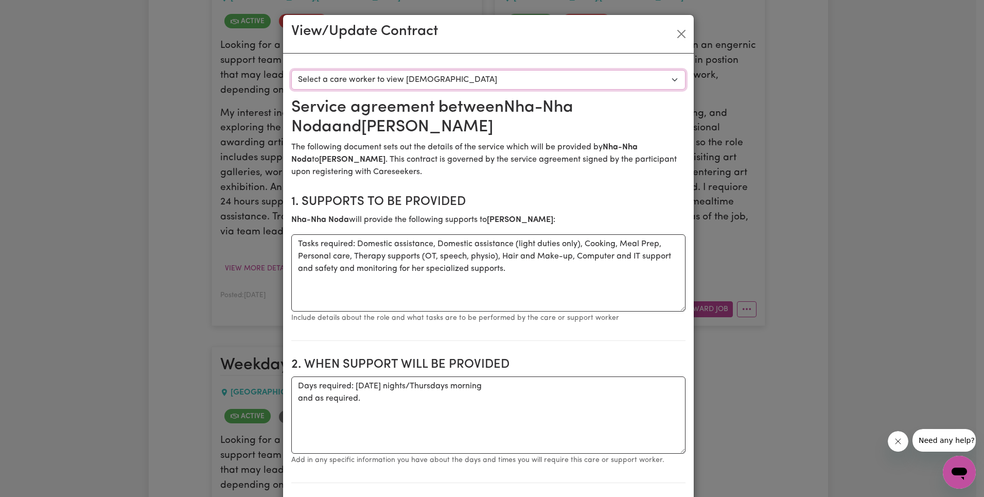
click at [394, 79] on select "Select a care worker to view [DEMOGRAPHIC_DATA] #10565 - Nha-[PERSON_NAME] (con…" at bounding box center [488, 80] width 394 height 20
select select "10177"
click at [557, 191] on section "1. Supports to be provided Nha-[PERSON_NAME] will provide the following support…" at bounding box center [488, 263] width 394 height 154
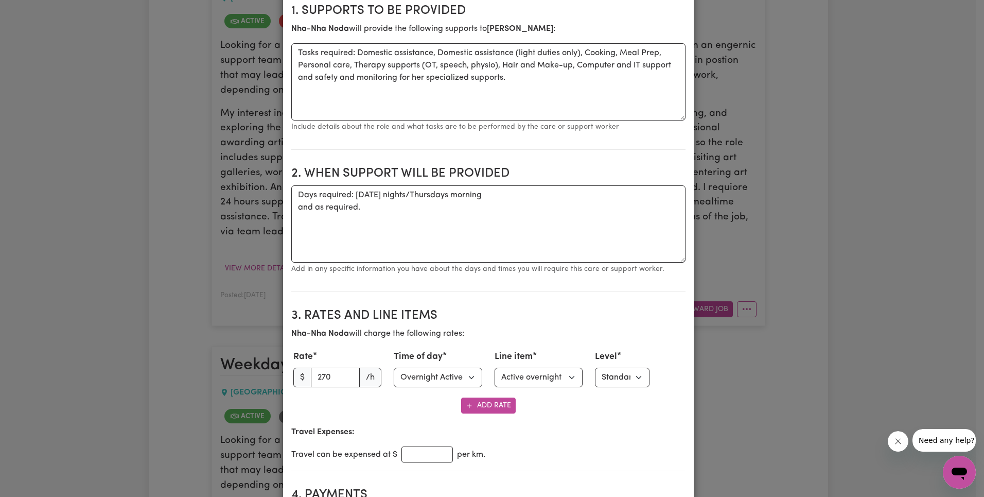
scroll to position [291, 0]
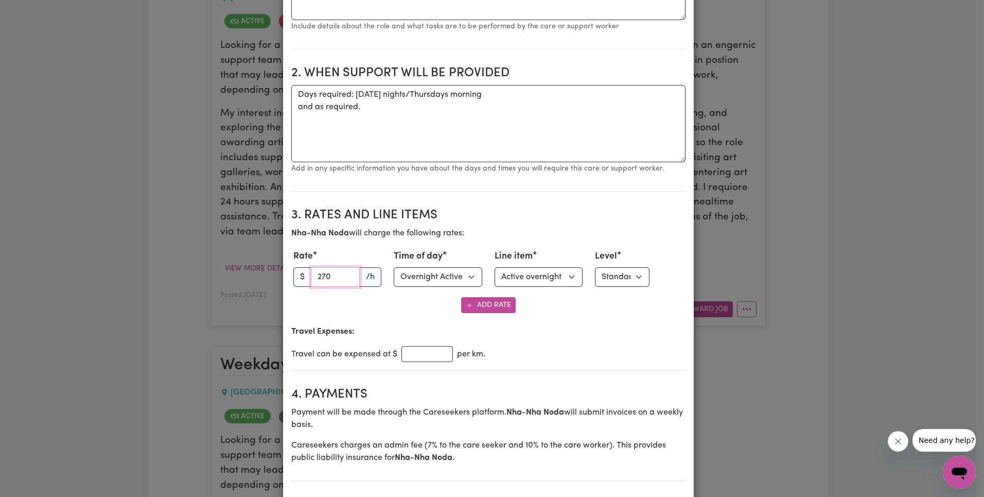
click at [334, 280] on input "270" at bounding box center [335, 277] width 49 height 20
paste input "68.11"
type input "268.11"
click at [541, 278] on select "Select line item Active overnight - Standard Level 1 Other (Specify in notes)" at bounding box center [539, 277] width 89 height 20
click at [431, 280] on select "Select time of day Weekday Daytime Weekday Evening [DATE] [DATE] Public Holiday…" at bounding box center [438, 277] width 89 height 20
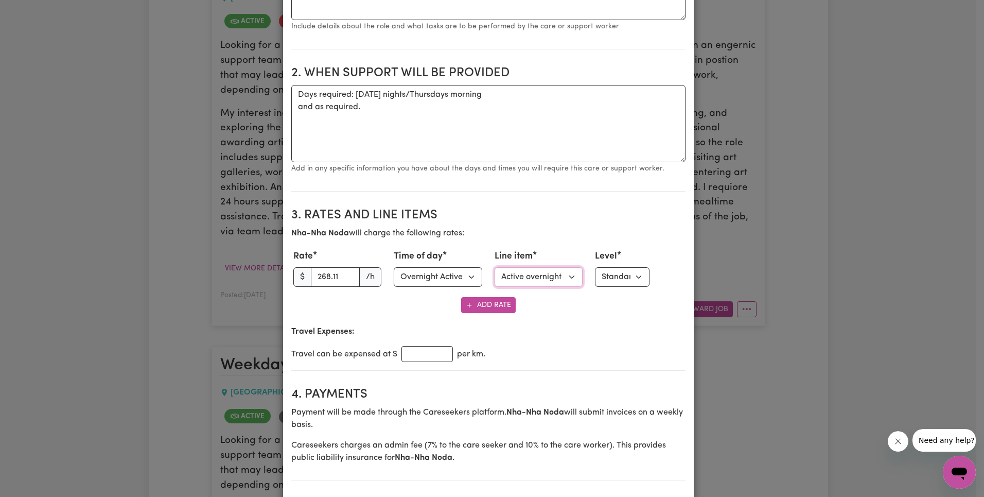
click at [526, 270] on select "Select line item Active overnight - Standard Level 1 Other (Specify in notes)" at bounding box center [539, 277] width 89 height 20
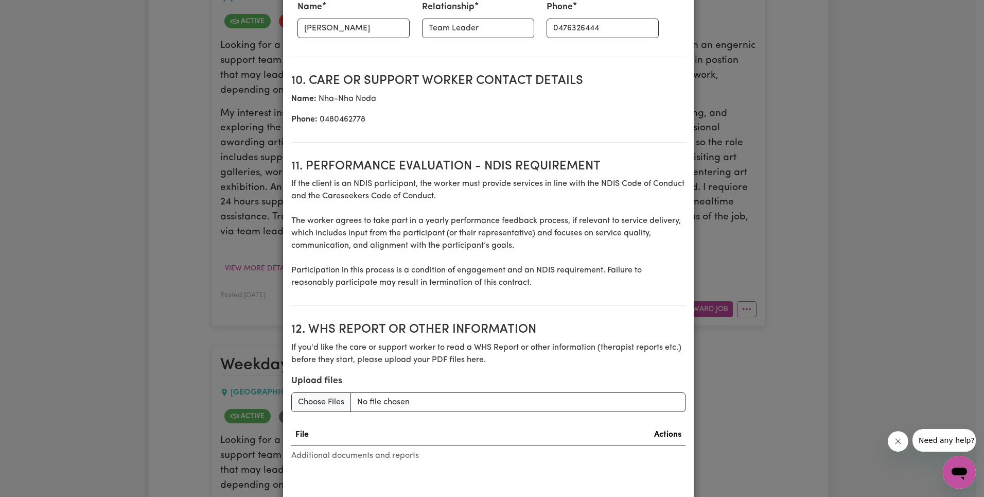
scroll to position [1327, 0]
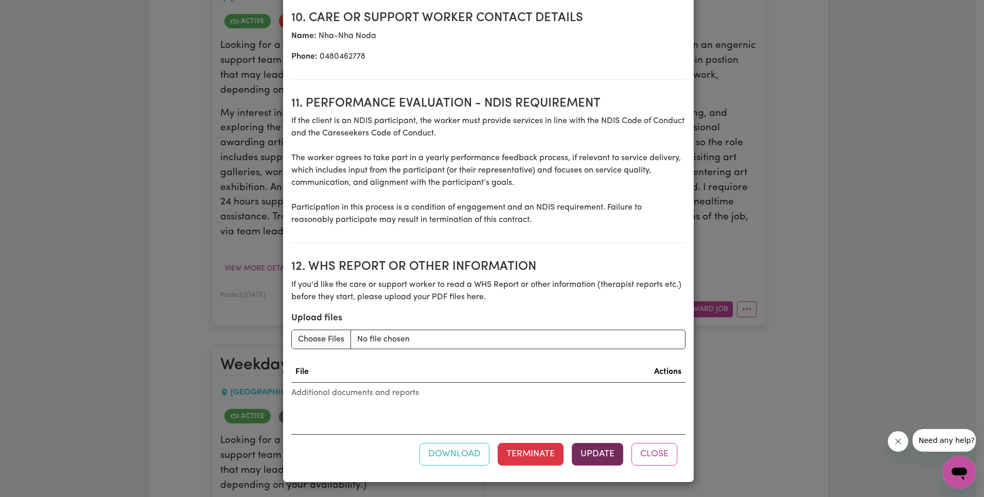
click at [600, 453] on button "Update" at bounding box center [597, 454] width 51 height 23
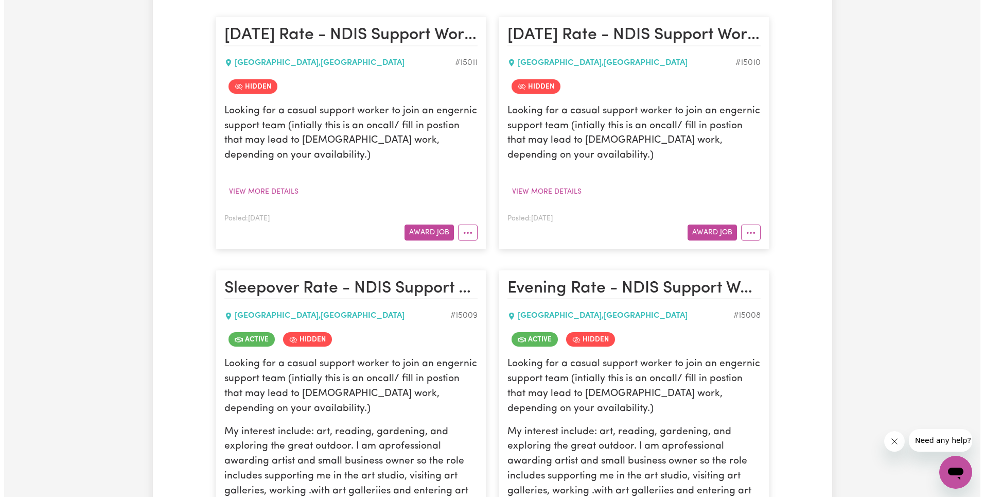
scroll to position [608, 0]
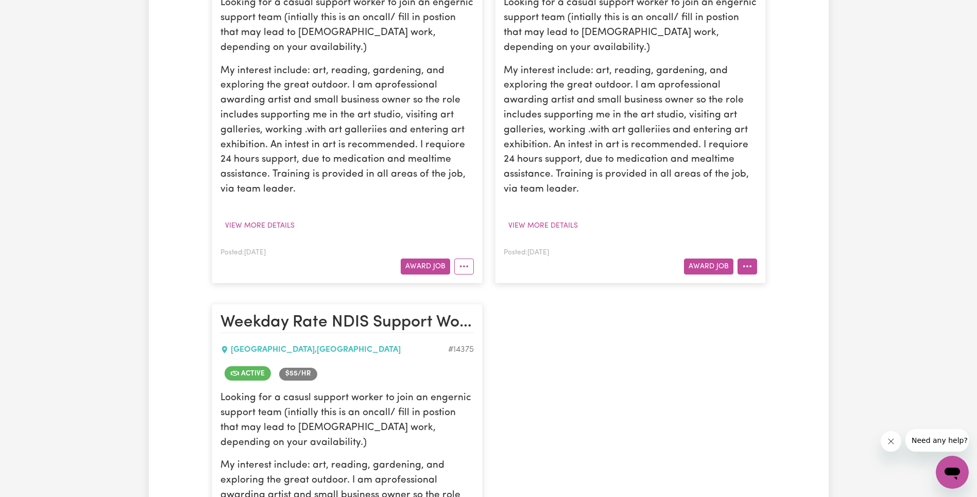
click at [752, 269] on button "More options" at bounding box center [747, 266] width 20 height 16
click at [767, 290] on link "View/Edit Contract" at bounding box center [788, 290] width 100 height 21
select select "WEEKDAY_EVENING"
select select "ASSISTANCE_SELF_CARE"
select select "ONE"
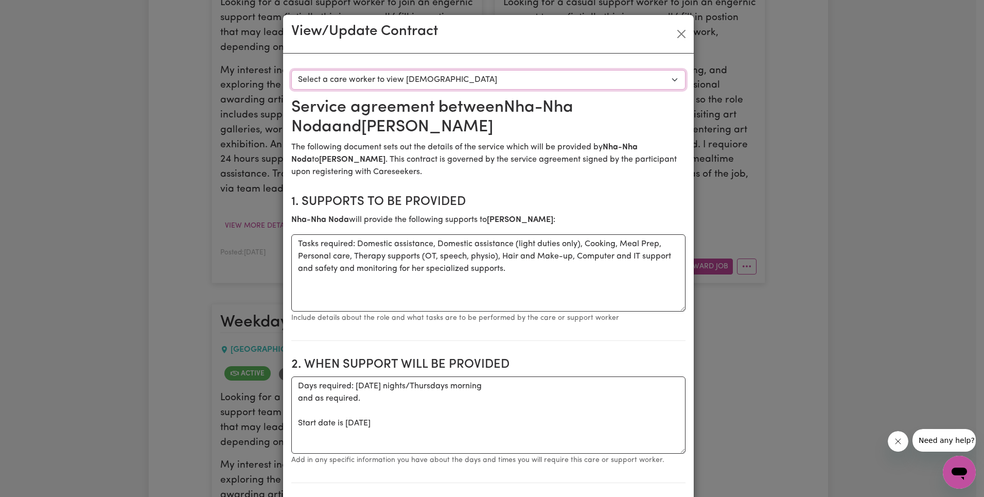
click at [511, 79] on select "Select a care worker to view [DEMOGRAPHIC_DATA] #10566 - Nha-[PERSON_NAME] (con…" at bounding box center [488, 80] width 394 height 20
select select "10178"
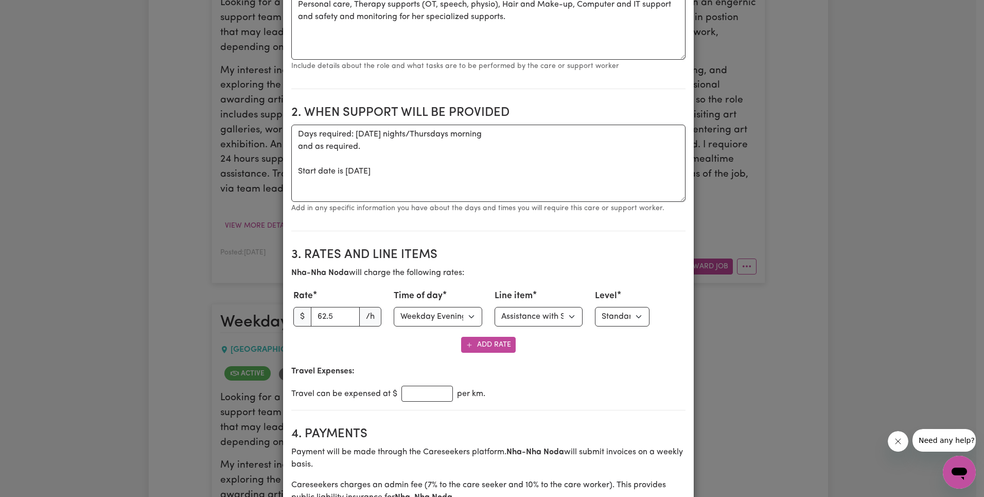
scroll to position [265, 0]
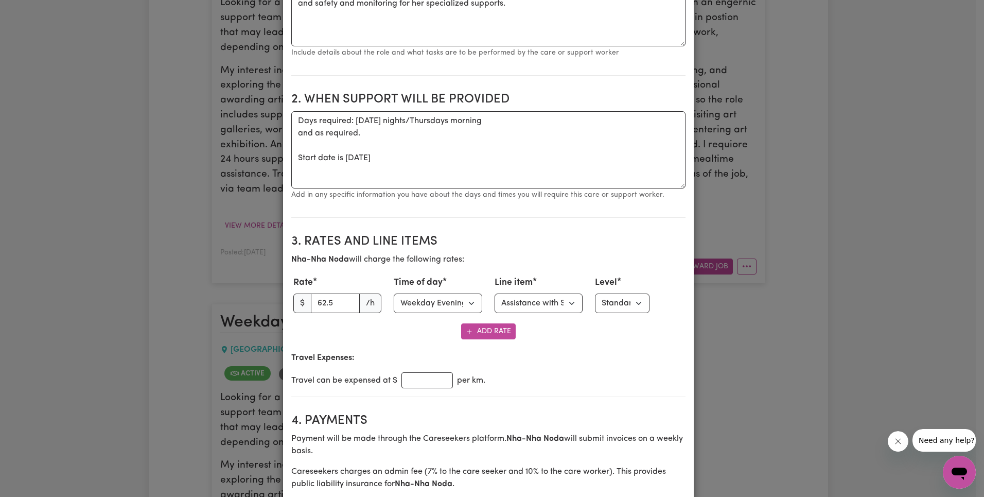
click at [550, 304] on select "Select line item Assistance with Self Care Activities Assistance with personal …" at bounding box center [539, 303] width 89 height 20
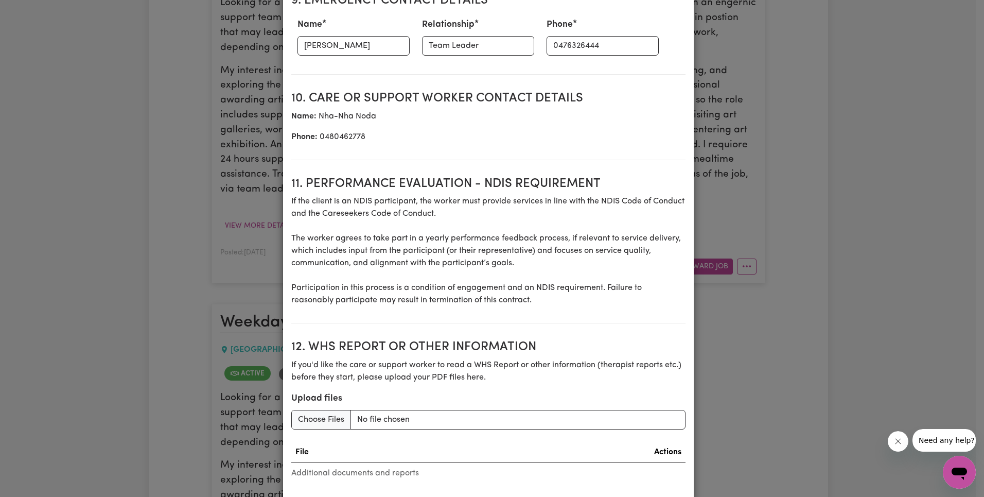
scroll to position [1327, 0]
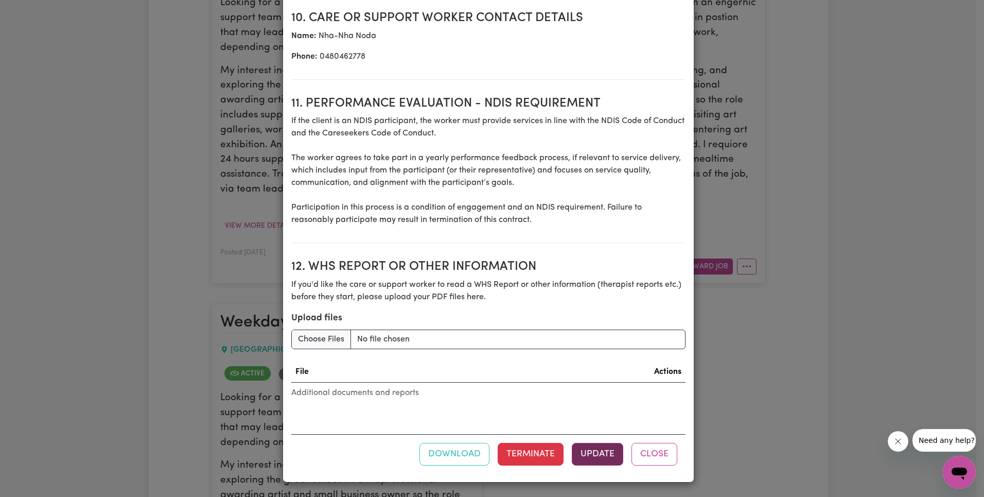
click at [596, 461] on button "Update" at bounding box center [597, 454] width 51 height 23
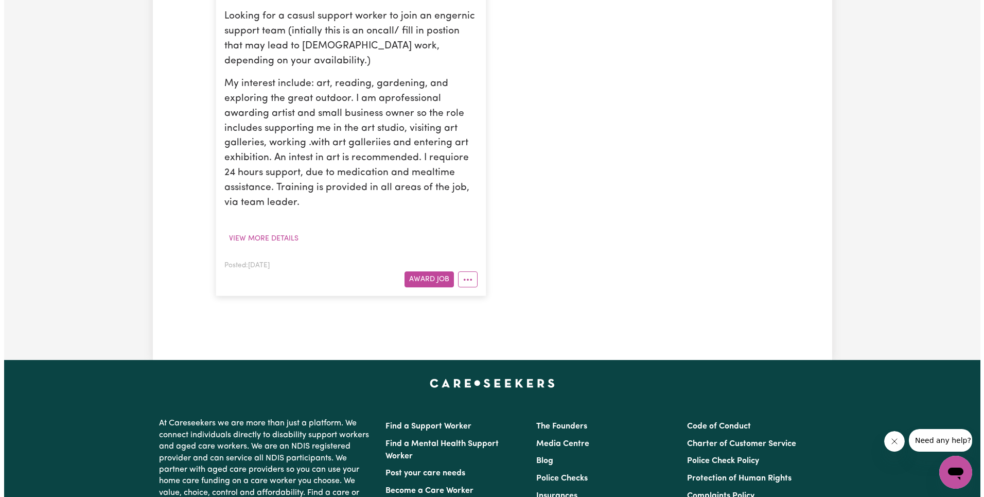
scroll to position [1096, 0]
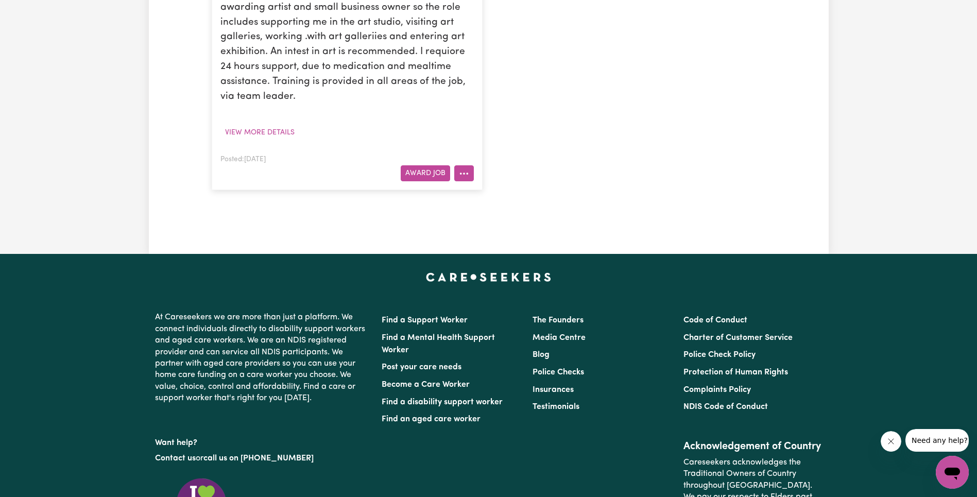
click at [461, 175] on button "More options" at bounding box center [464, 173] width 20 height 16
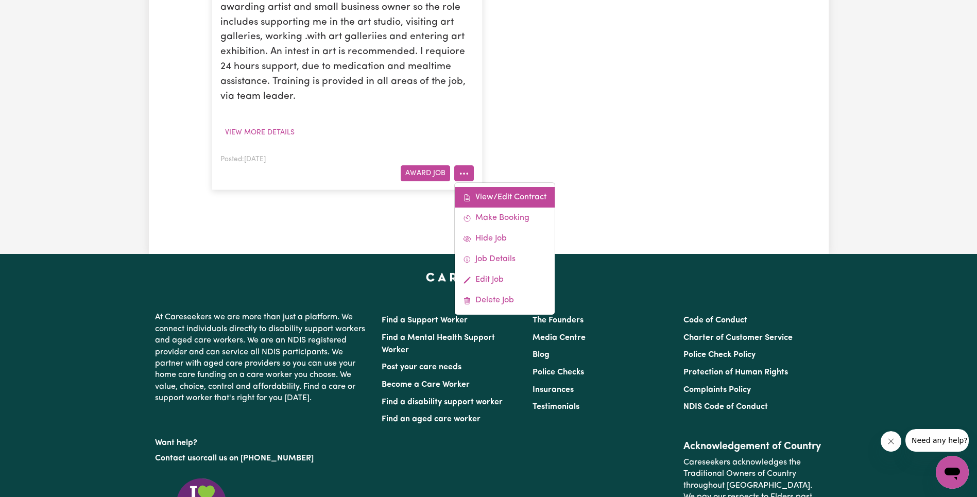
click at [494, 191] on link "View/Edit Contract" at bounding box center [505, 197] width 100 height 21
select select "WEEKDAY_DAYTIME"
select select "ASSISTANCE_SELF_CARE"
select select "ONE"
select select "[DATE]"
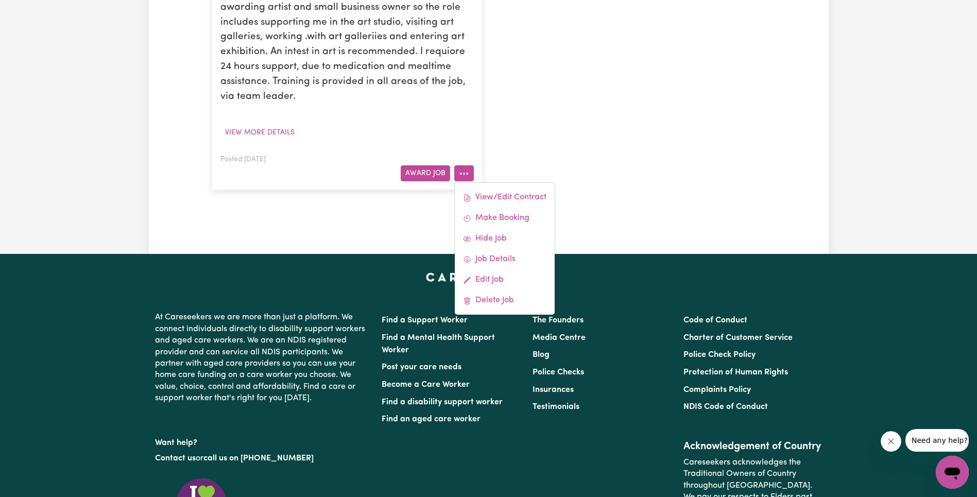
select select "ASSISTANCE_SELF_CARE"
select select "ONE"
select select "[DATE]"
select select "ASSISTANCE_SELF_CARE"
select select "ONE"
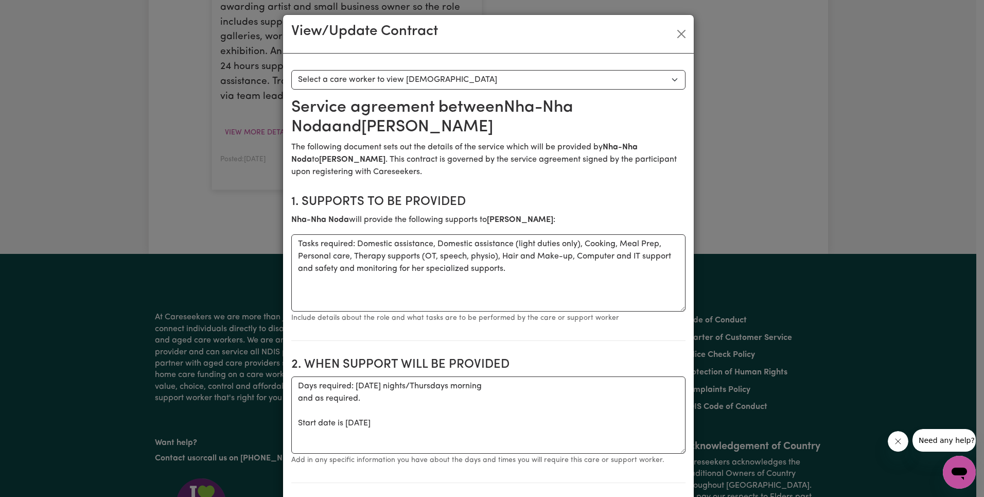
click at [425, 82] on select "Select a care worker to view [DEMOGRAPHIC_DATA] #10450 - Nha-[PERSON_NAME] (con…" at bounding box center [488, 80] width 394 height 20
select select "10062"
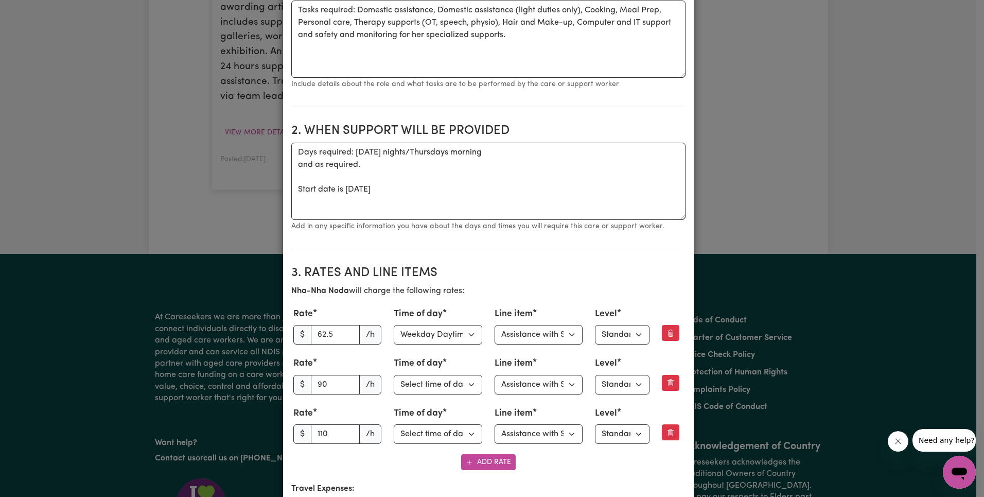
click at [523, 274] on h2 "3. Rates and Line Items" at bounding box center [488, 273] width 394 height 15
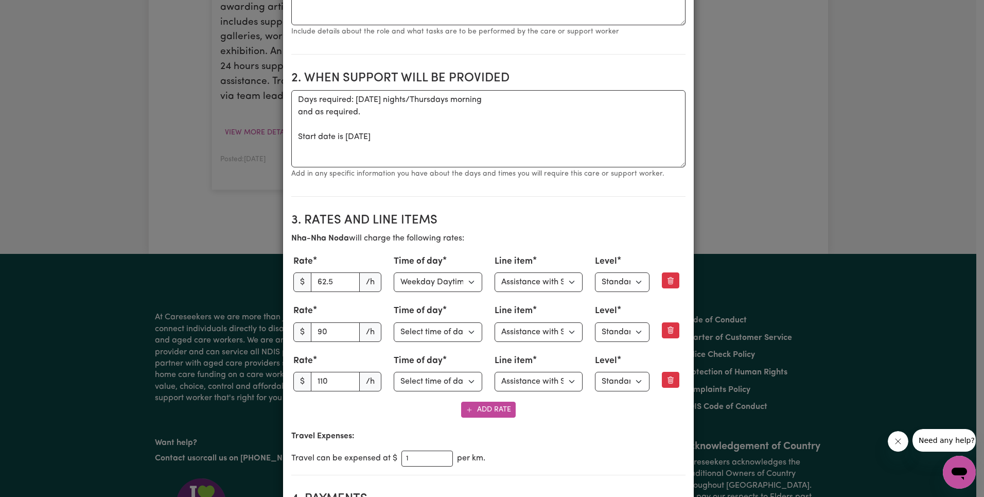
click at [493, 222] on h2 "3. Rates and Line Items" at bounding box center [488, 220] width 394 height 15
click at [330, 334] on input "90" at bounding box center [335, 332] width 49 height 20
paste input "88.99"
type input "88.99"
click at [549, 331] on select "Select line item Assistance with Self Care Activities Assistance with personal …" at bounding box center [539, 332] width 89 height 20
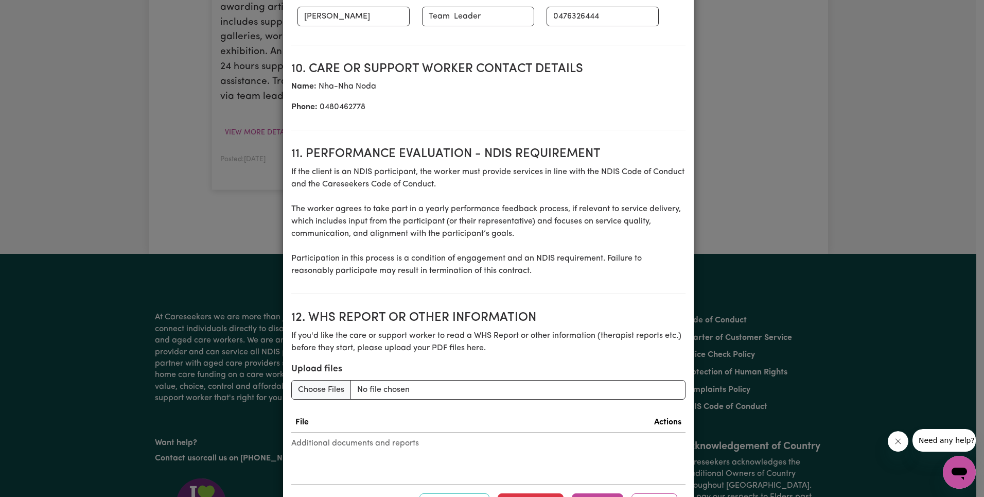
scroll to position [1426, 0]
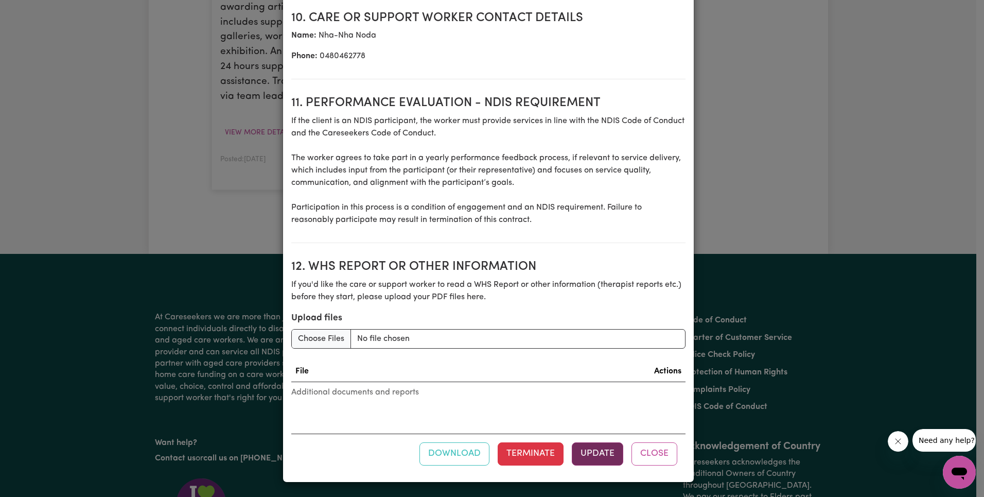
click at [581, 454] on button "Update" at bounding box center [597, 453] width 51 height 23
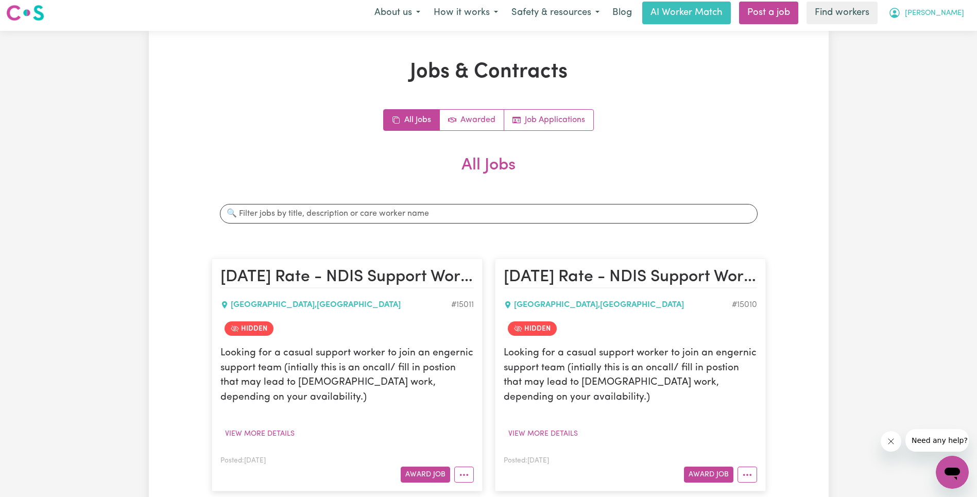
scroll to position [0, 0]
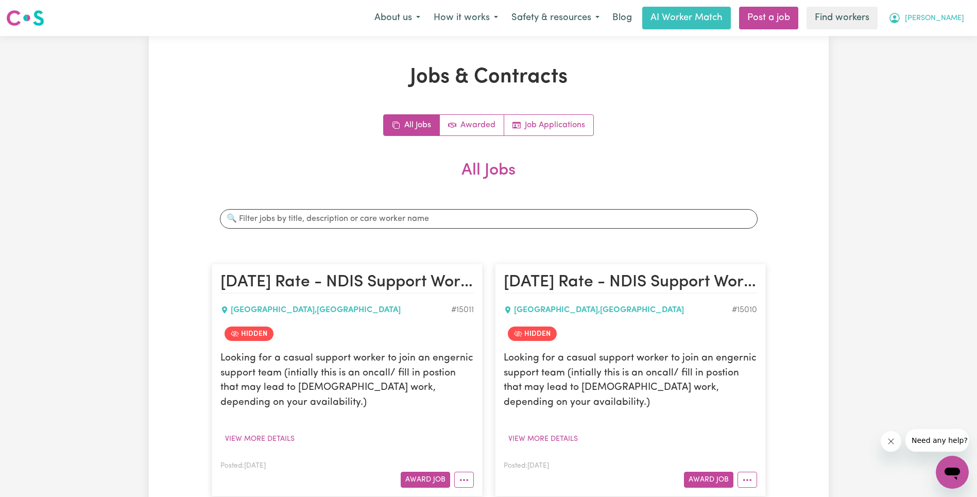
click at [950, 16] on span "[PERSON_NAME]" at bounding box center [934, 18] width 59 height 11
click at [941, 57] on link "Logout" at bounding box center [929, 59] width 81 height 20
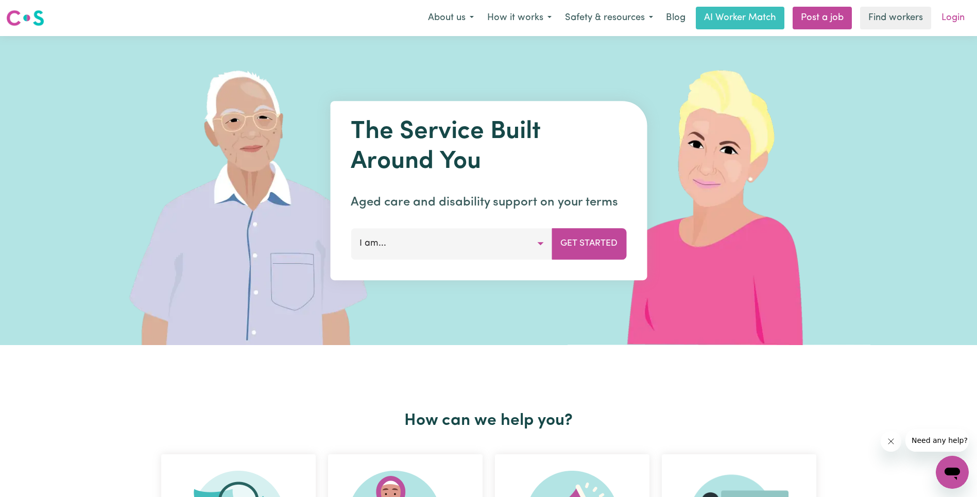
click at [965, 15] on link "Login" at bounding box center [953, 18] width 36 height 23
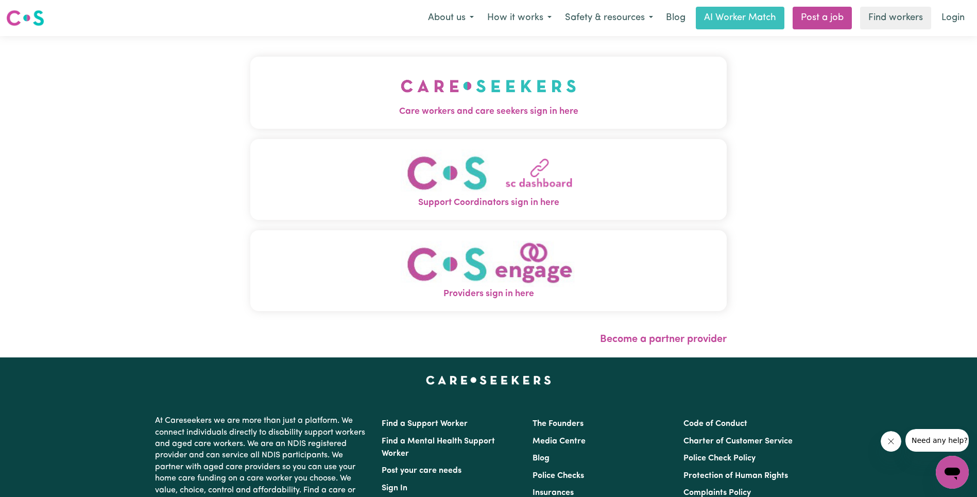
click at [250, 111] on span "Care workers and care seekers sign in here" at bounding box center [488, 111] width 476 height 13
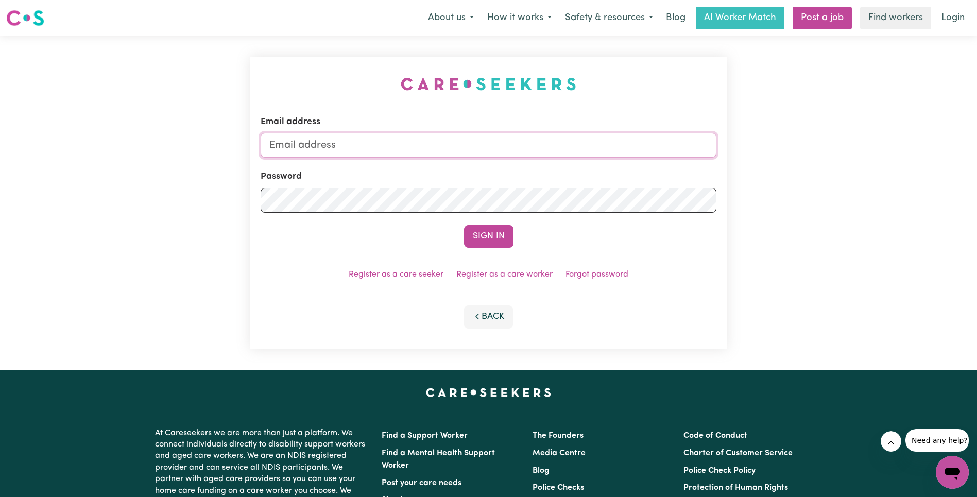
click at [527, 138] on input "Email address" at bounding box center [489, 145] width 456 height 25
type input "[EMAIL_ADDRESS][DOMAIN_NAME]"
click at [498, 237] on button "Sign In" at bounding box center [488, 236] width 49 height 23
